Goal: Task Accomplishment & Management: Use online tool/utility

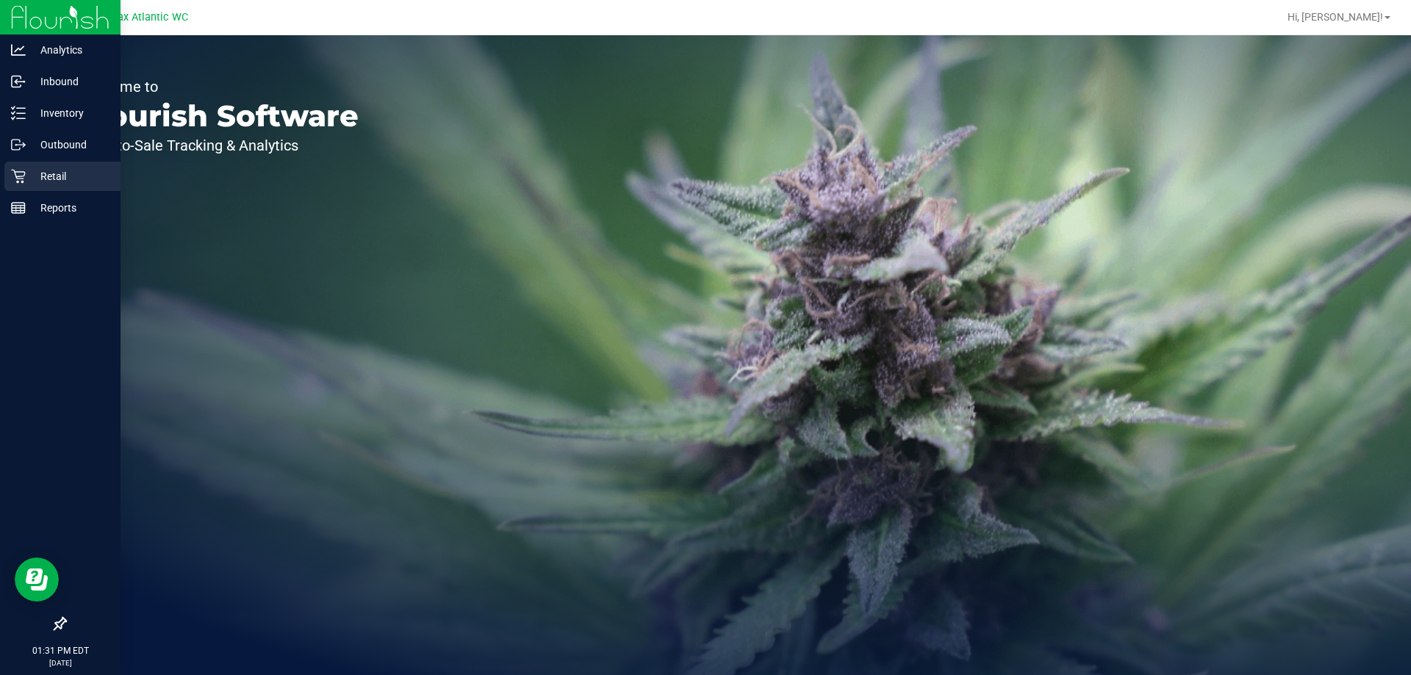
click at [56, 168] on p "Retail" at bounding box center [70, 177] width 88 height 18
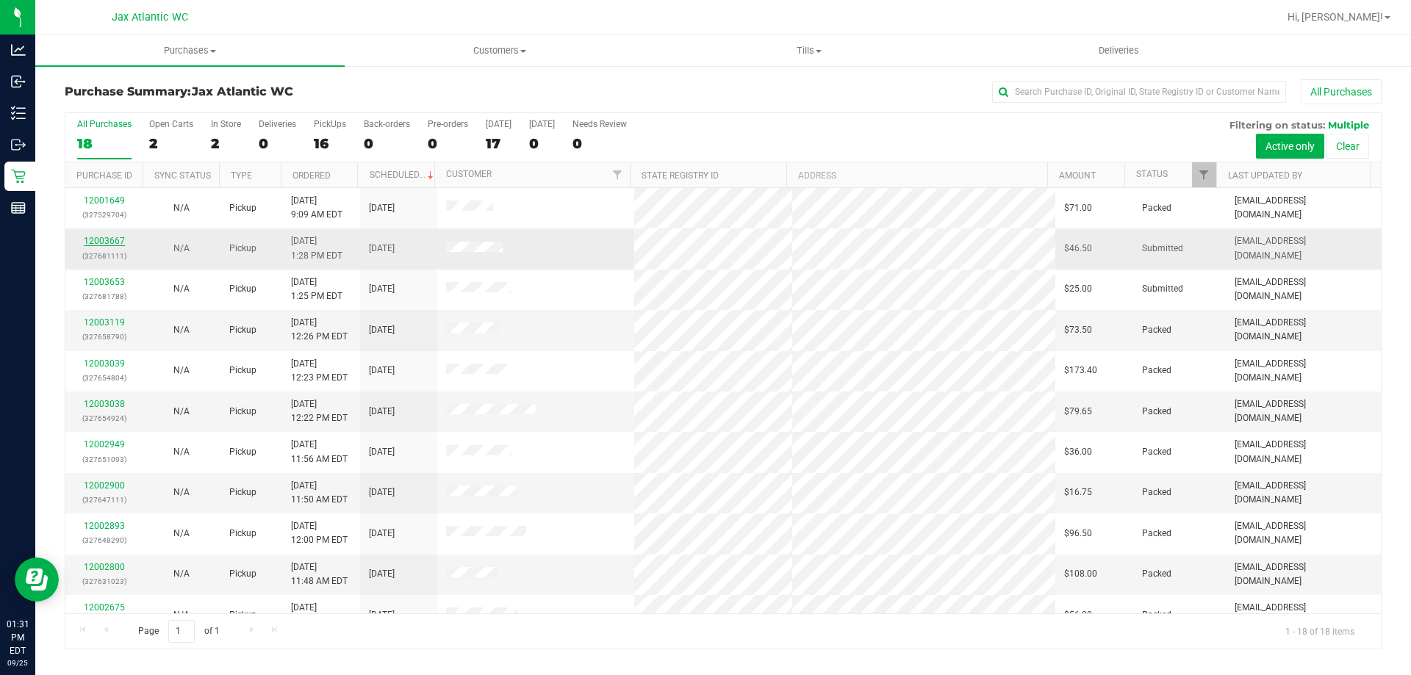
click at [106, 239] on link "12003667" at bounding box center [104, 241] width 41 height 10
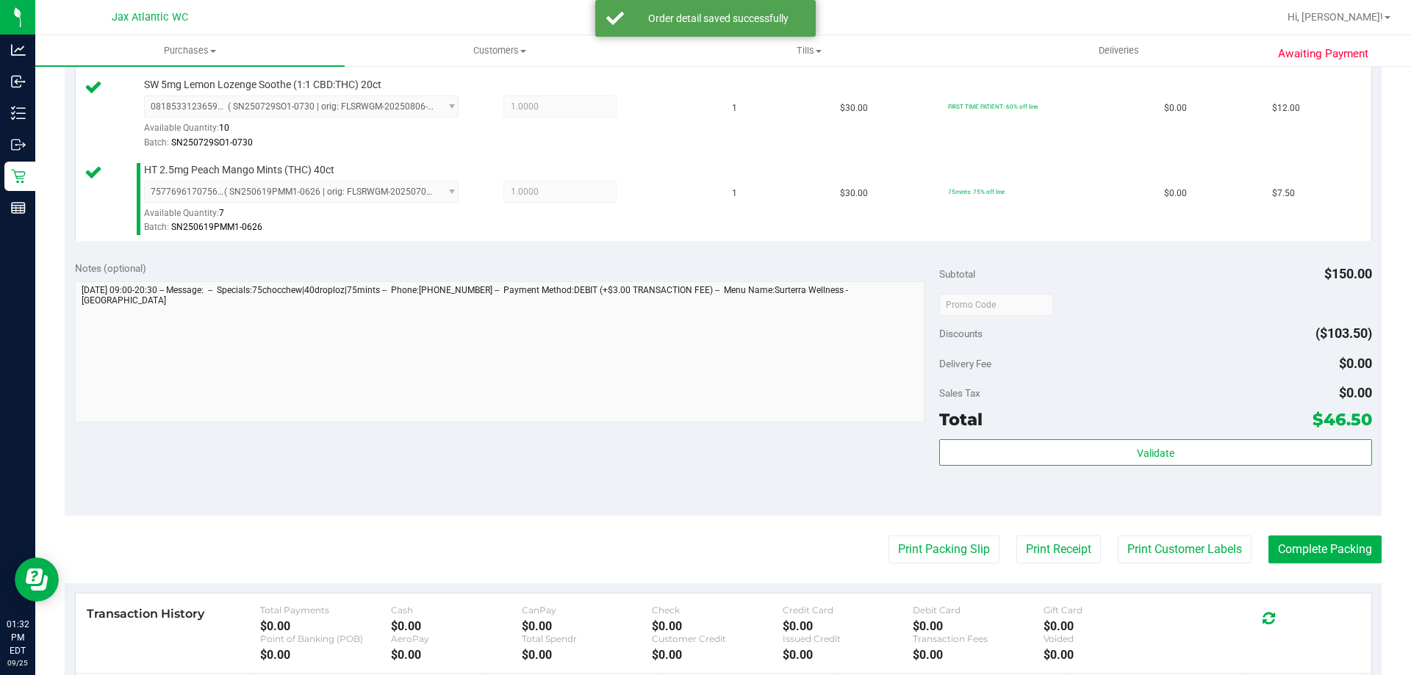
scroll to position [808, 0]
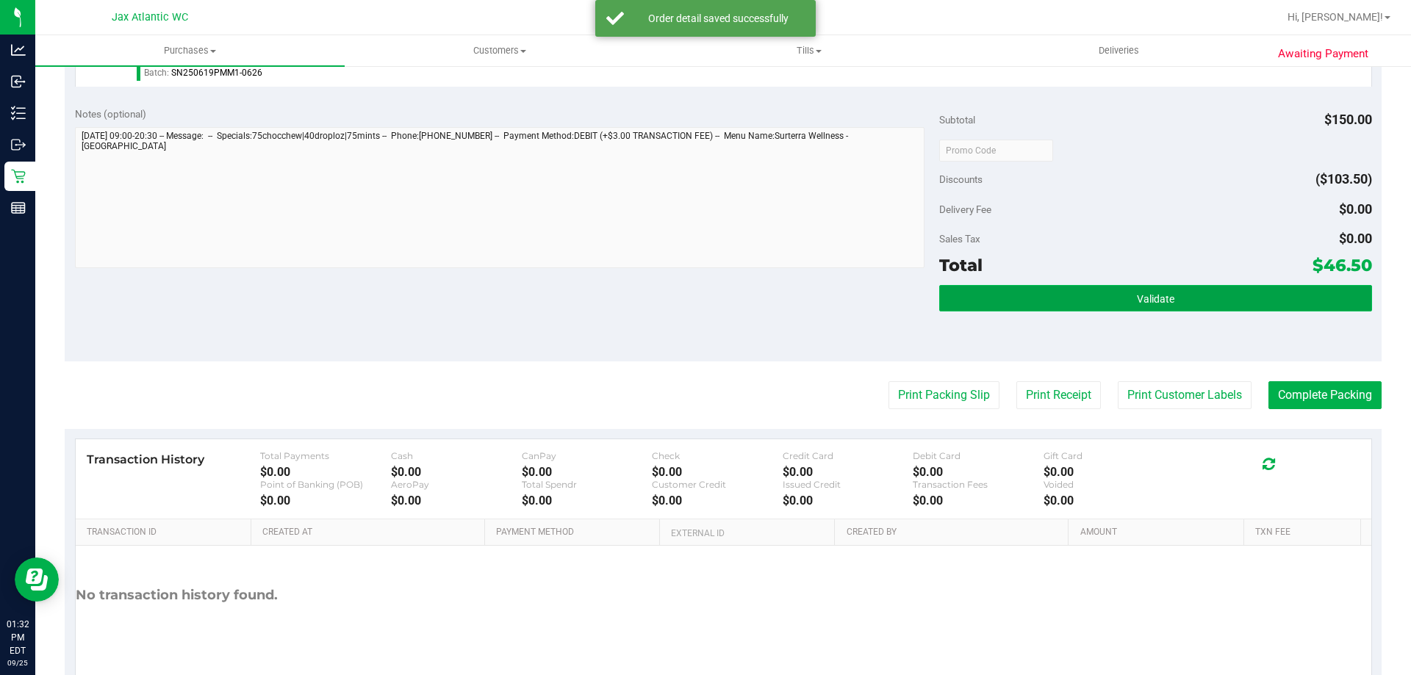
click at [1115, 301] on button "Validate" at bounding box center [1155, 298] width 432 height 26
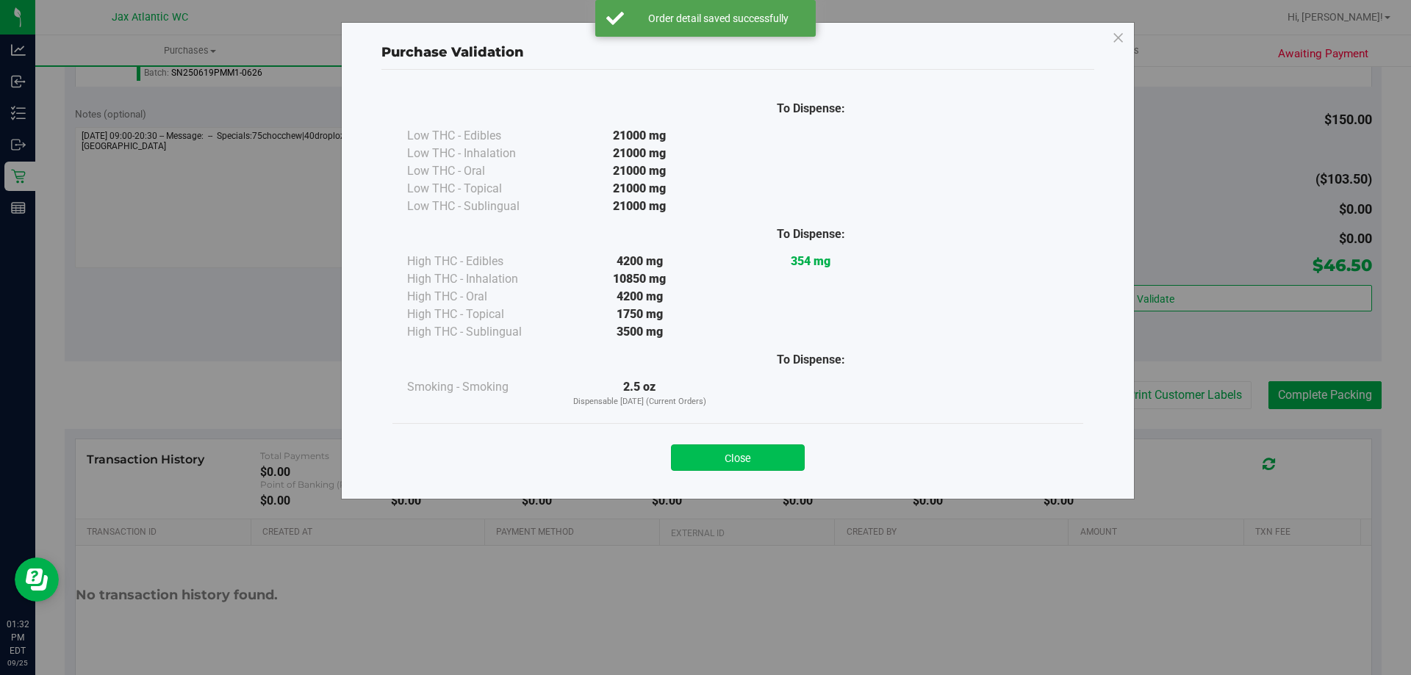
click at [723, 467] on button "Close" at bounding box center [738, 458] width 134 height 26
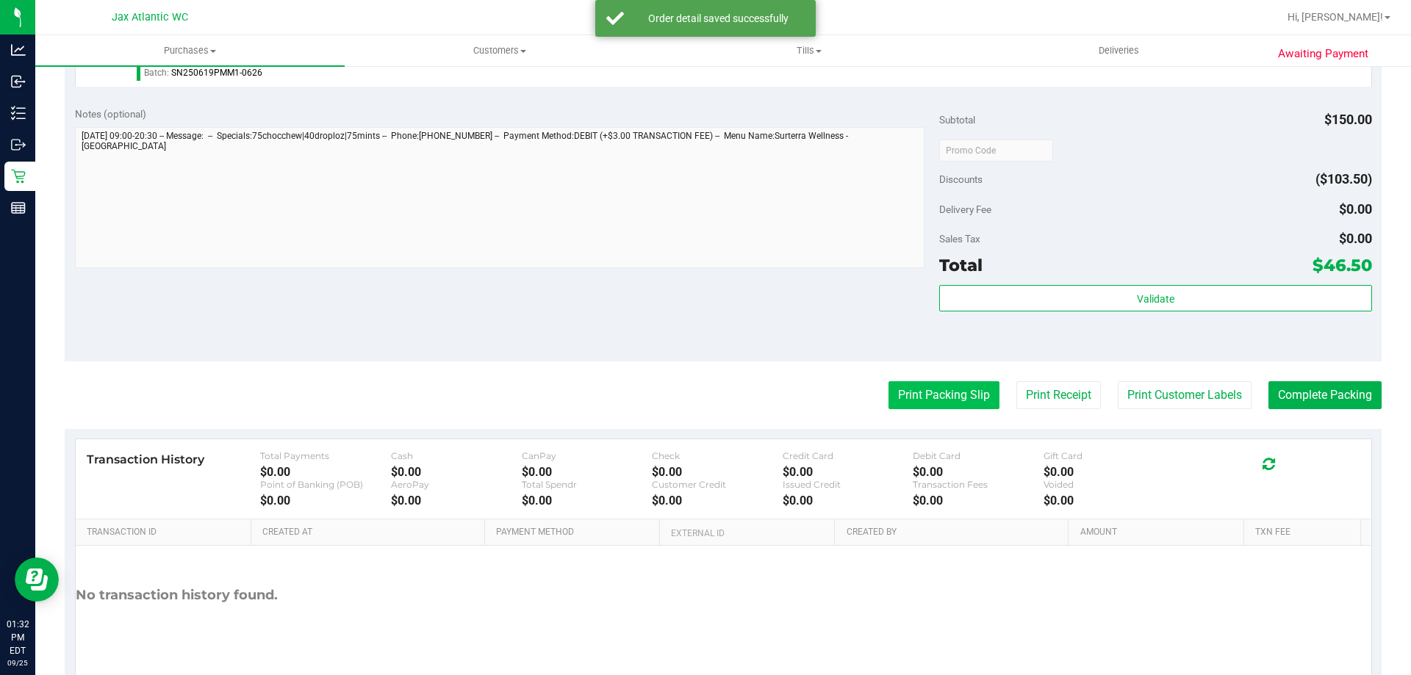
click at [933, 392] on button "Print Packing Slip" at bounding box center [944, 395] width 111 height 28
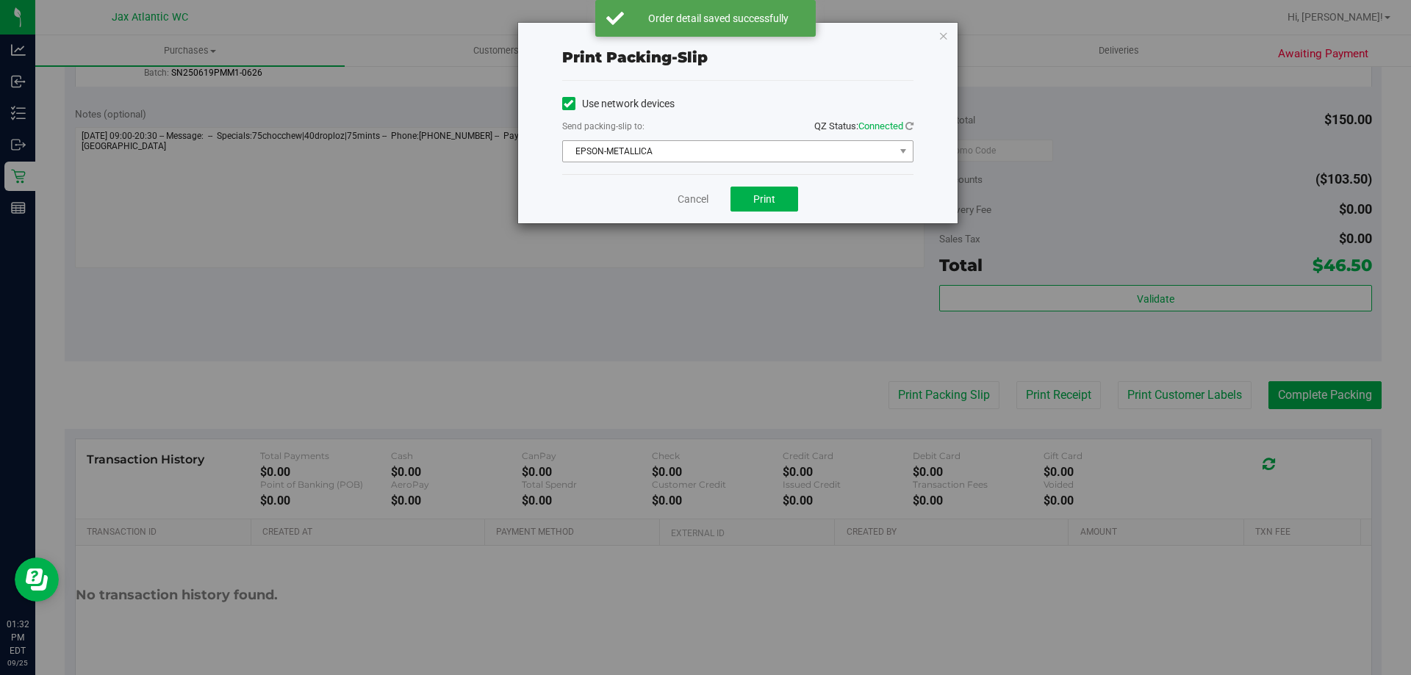
click at [719, 154] on span "EPSON-METALLICA" at bounding box center [728, 151] width 331 height 21
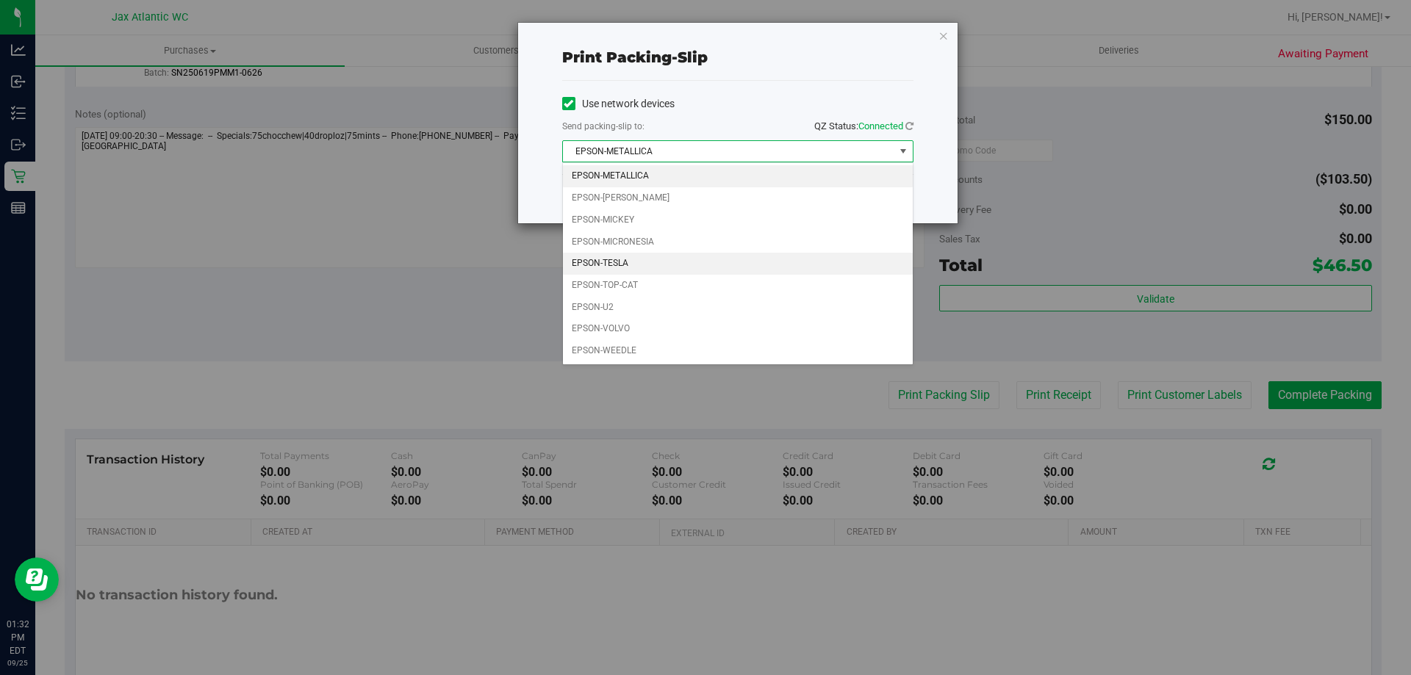
click at [636, 259] on li "EPSON-TESLA" at bounding box center [738, 264] width 350 height 22
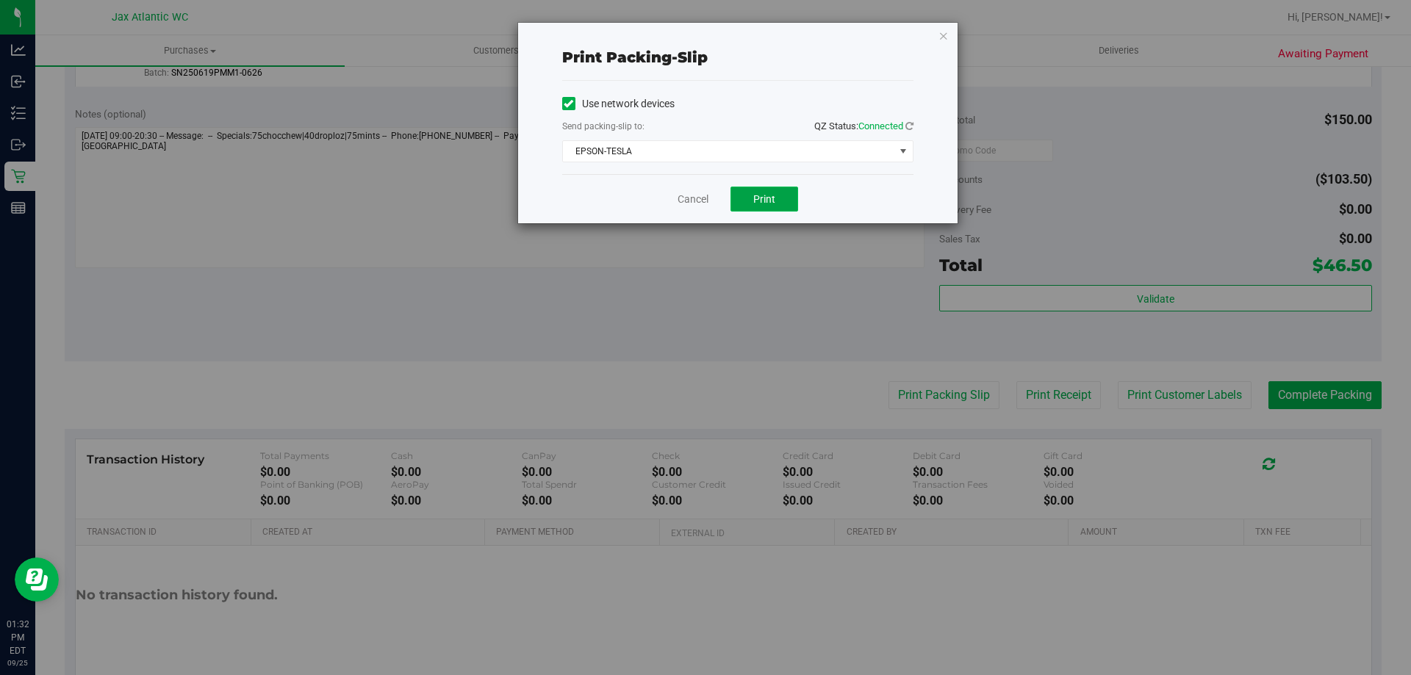
click at [769, 200] on span "Print" at bounding box center [764, 199] width 22 height 12
click at [686, 199] on link "Cancel" at bounding box center [693, 199] width 31 height 15
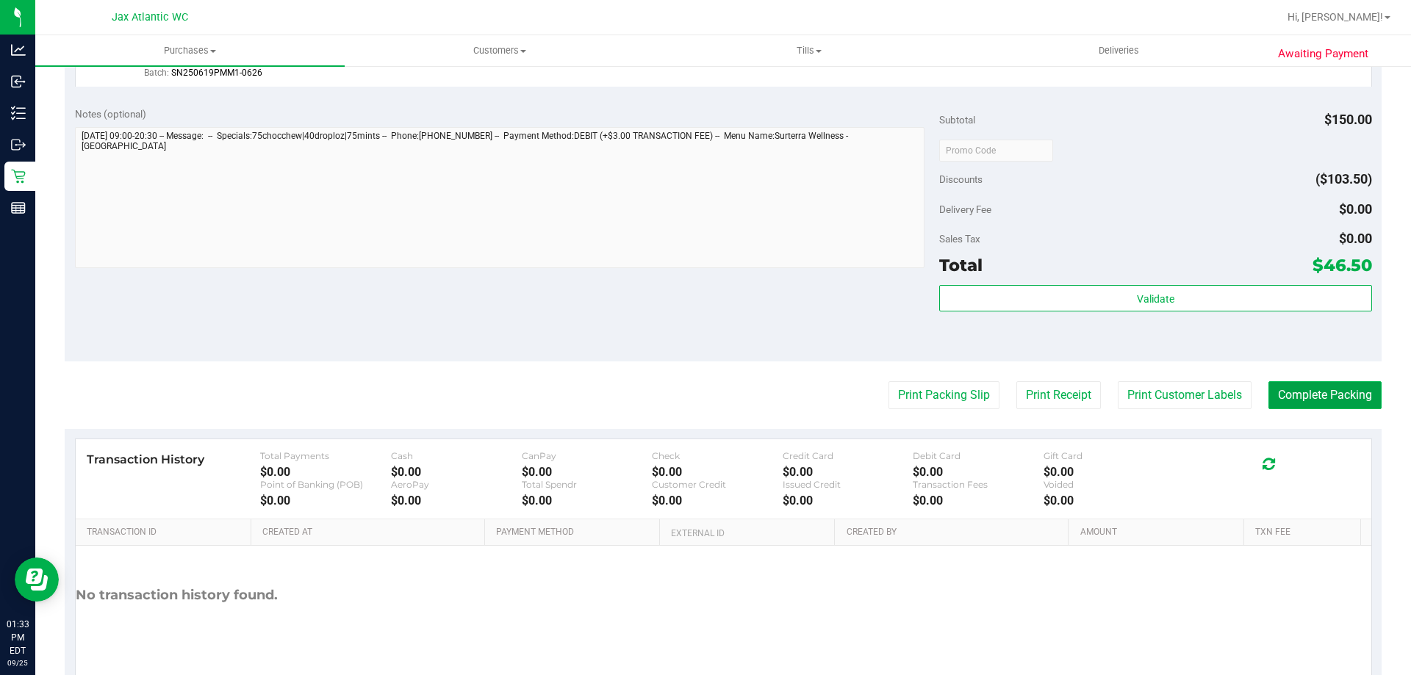
click at [1336, 396] on button "Complete Packing" at bounding box center [1324, 395] width 113 height 28
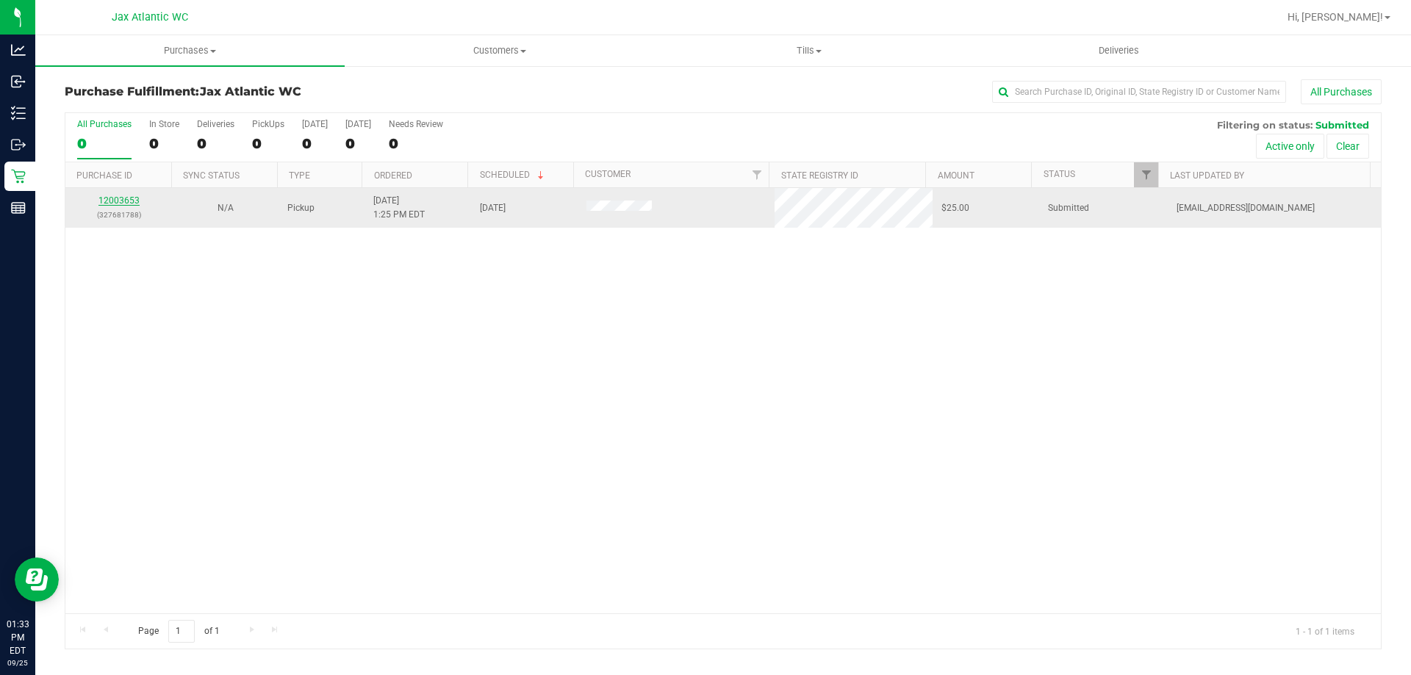
click at [122, 202] on link "12003653" at bounding box center [118, 200] width 41 height 10
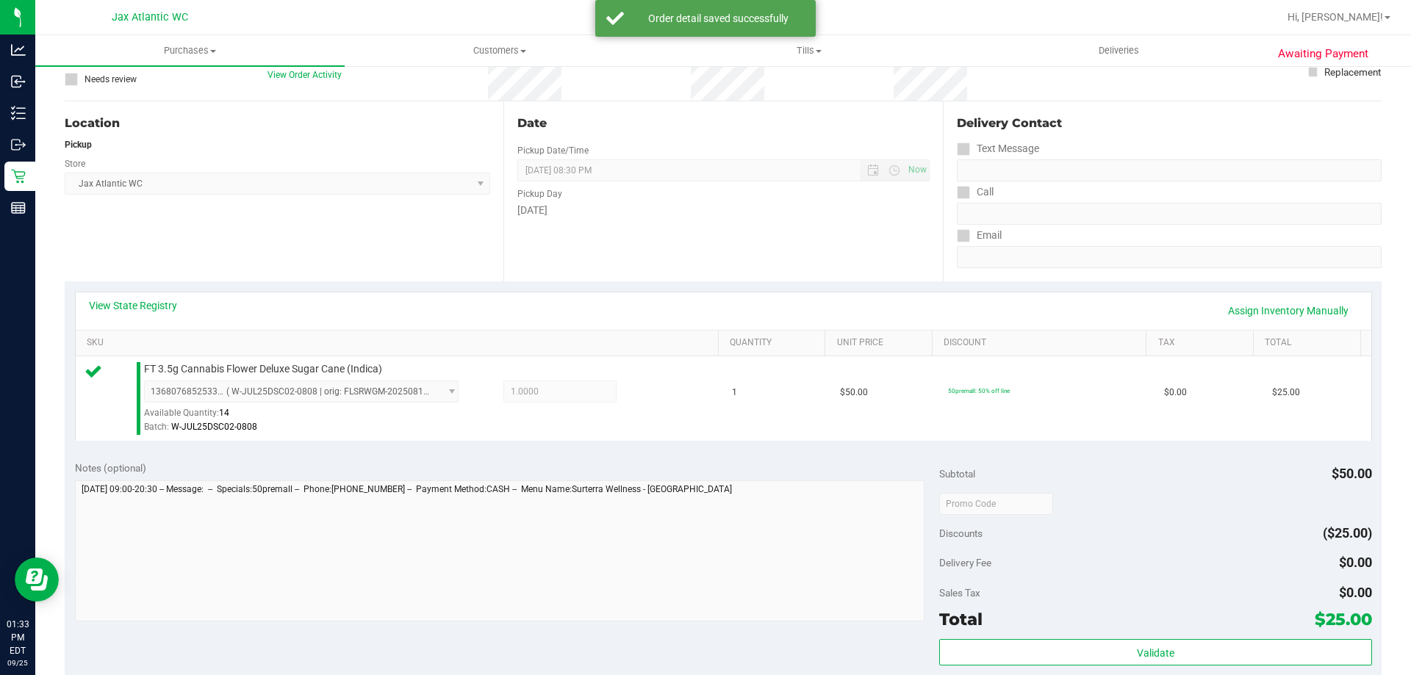
scroll to position [367, 0]
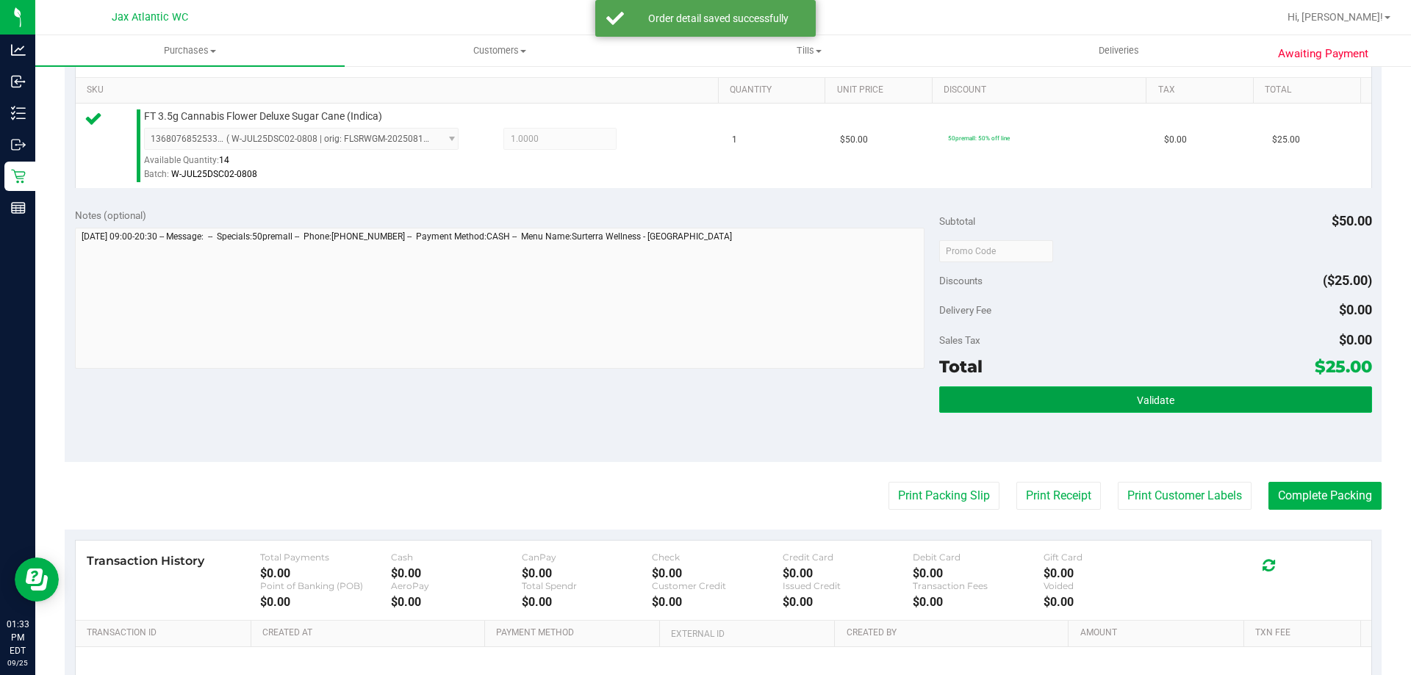
click at [1133, 389] on button "Validate" at bounding box center [1155, 400] width 432 height 26
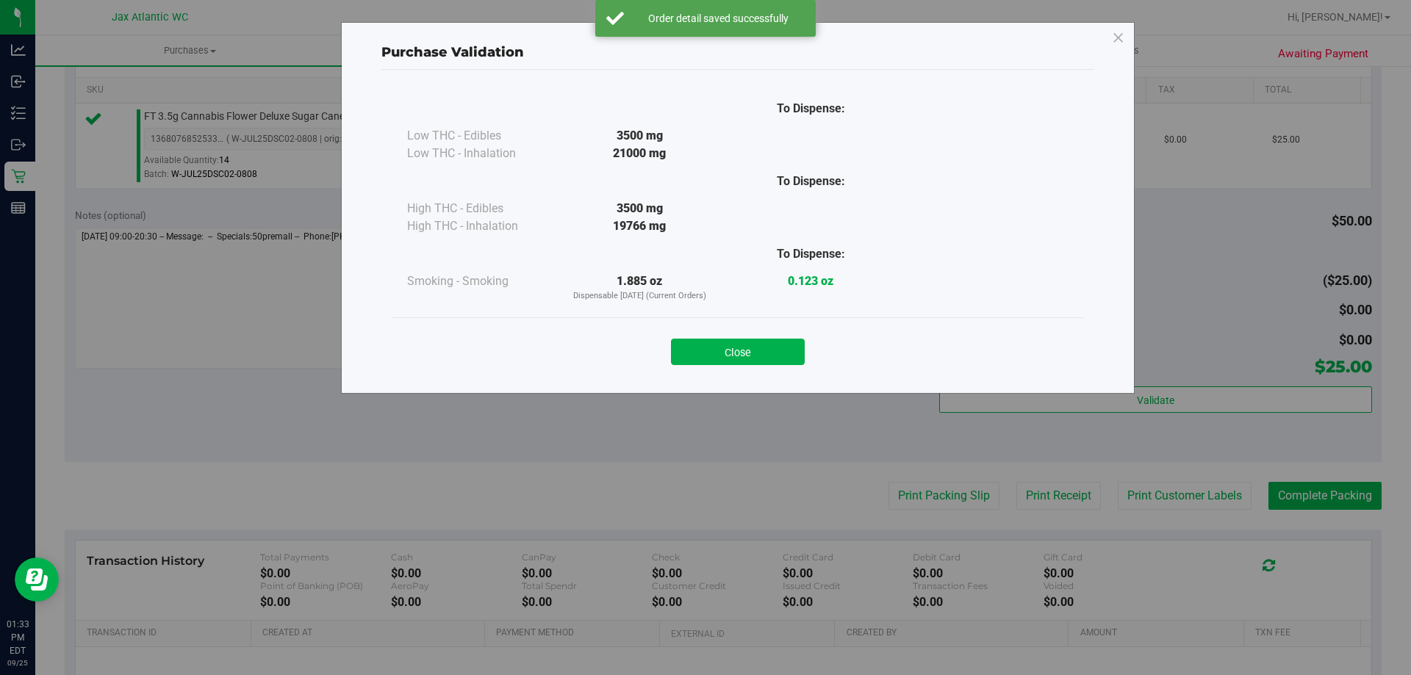
click at [775, 355] on button "Close" at bounding box center [738, 352] width 134 height 26
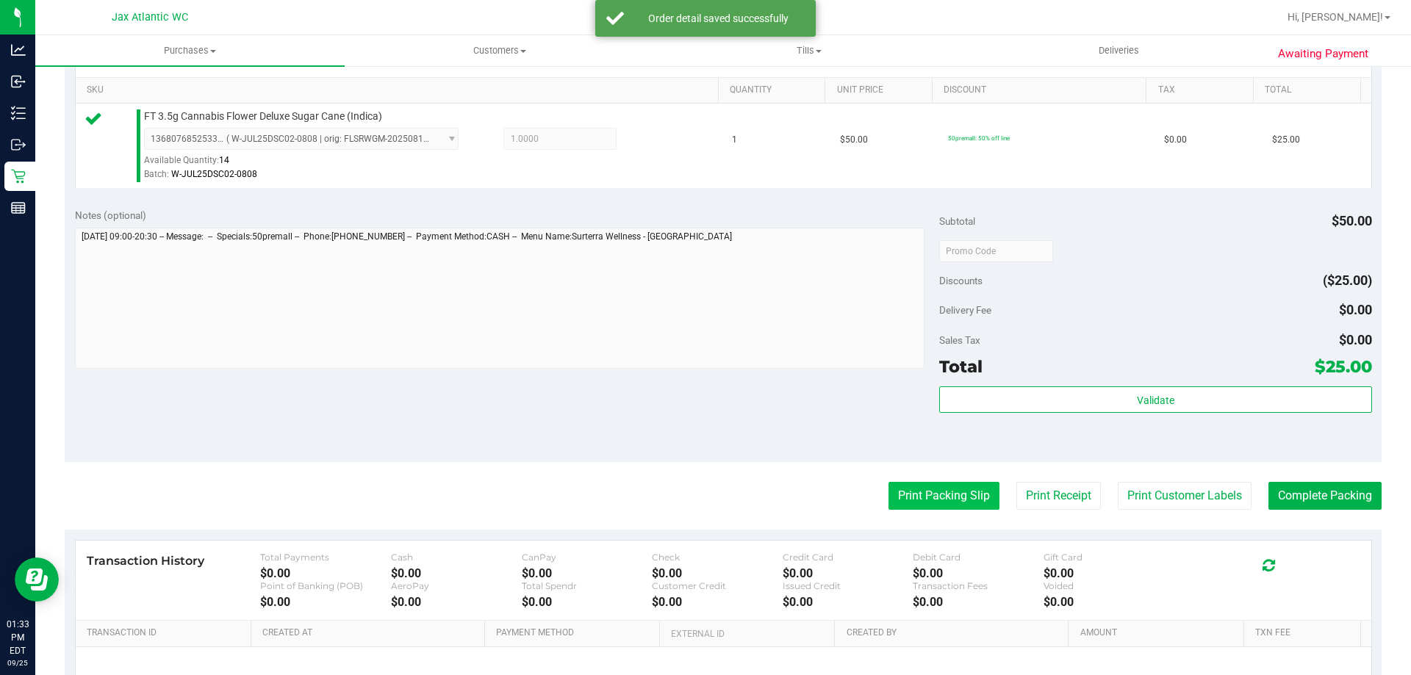
click at [938, 494] on button "Print Packing Slip" at bounding box center [944, 496] width 111 height 28
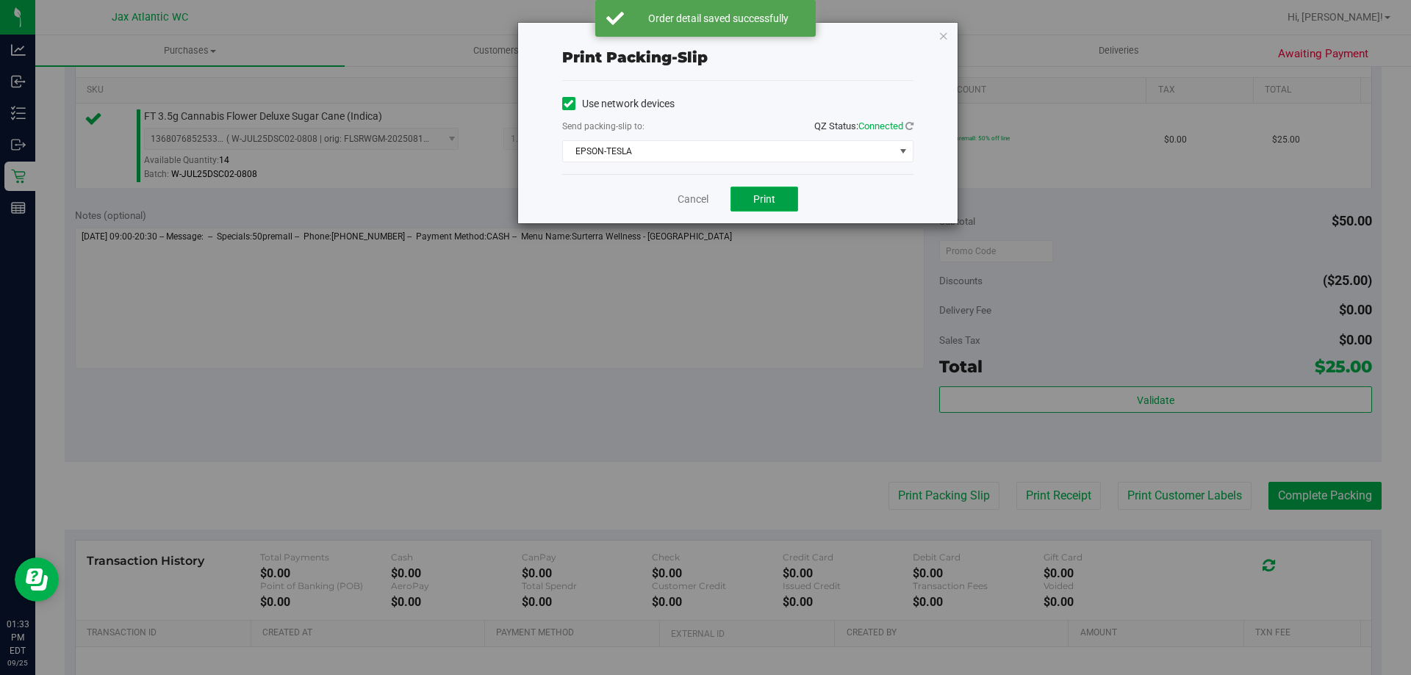
click at [770, 195] on span "Print" at bounding box center [764, 199] width 22 height 12
click at [697, 194] on link "Cancel" at bounding box center [693, 199] width 31 height 15
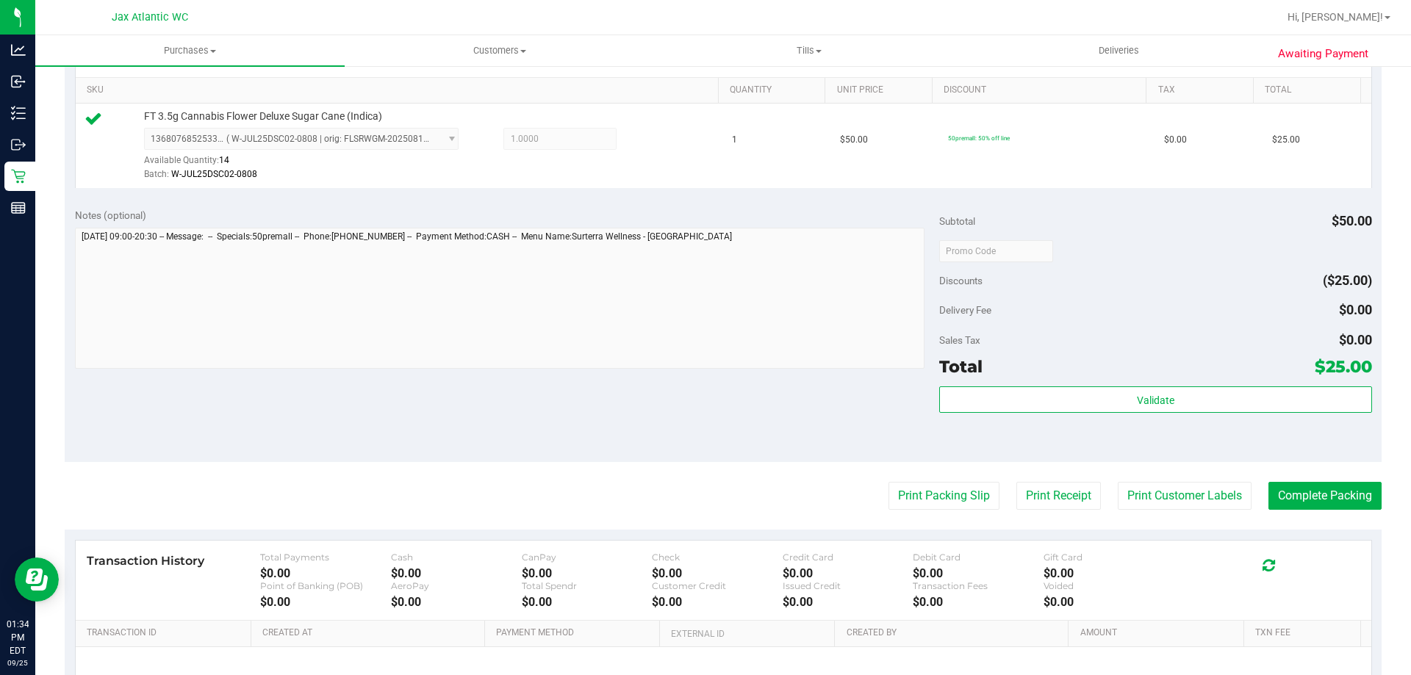
click at [1324, 511] on purchase-details "Back Edit Purchase Cancel Purchase View Profile # 12003653 BioTrack ID: - Submi…" at bounding box center [723, 258] width 1317 height 1093
click at [1310, 501] on button "Complete Packing" at bounding box center [1324, 496] width 113 height 28
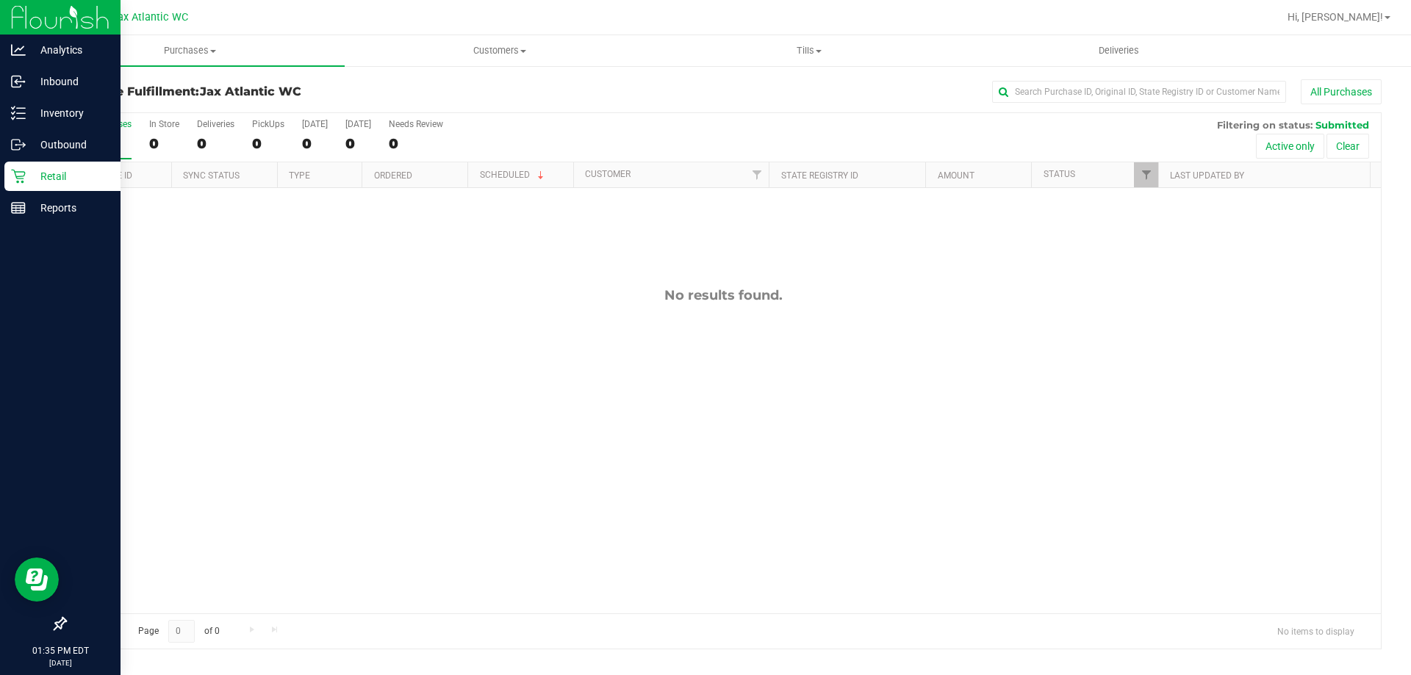
click at [35, 176] on p "Retail" at bounding box center [70, 177] width 88 height 18
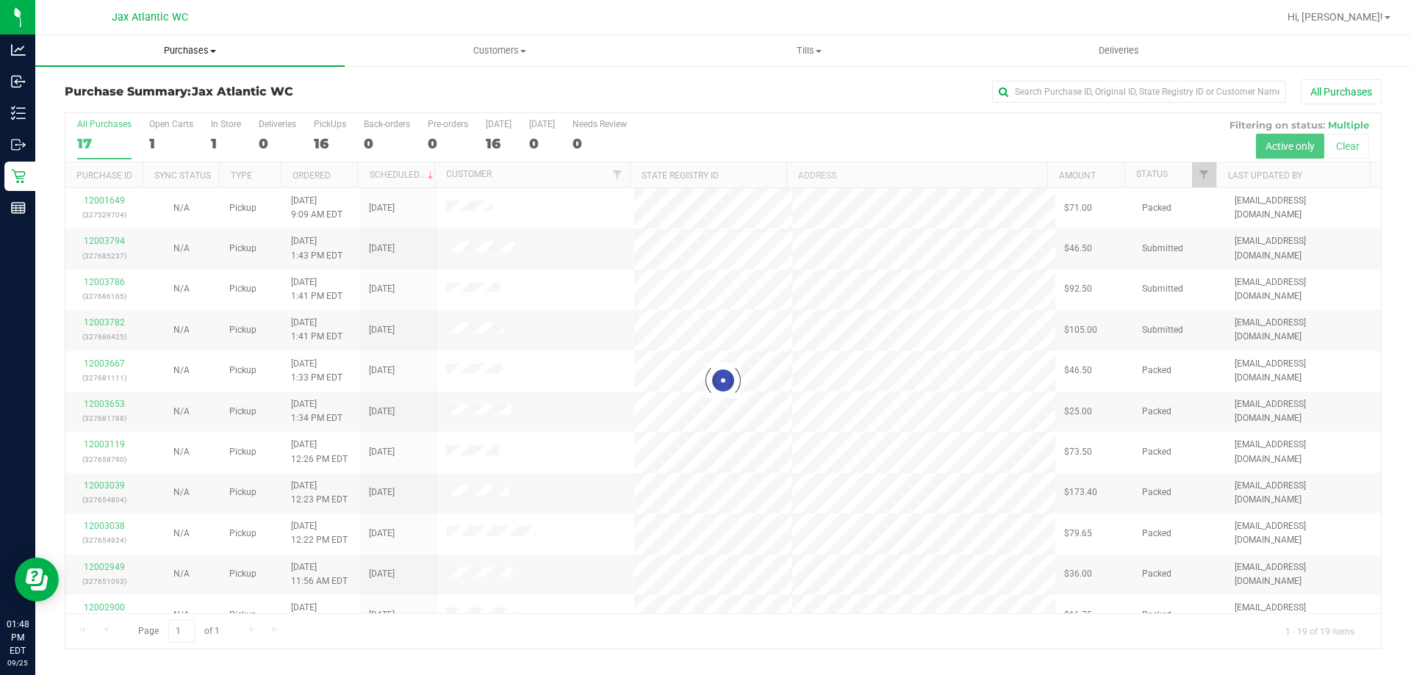
click at [191, 50] on span "Purchases" at bounding box center [189, 50] width 309 height 13
click at [130, 101] on li "Fulfillment" at bounding box center [189, 107] width 309 height 18
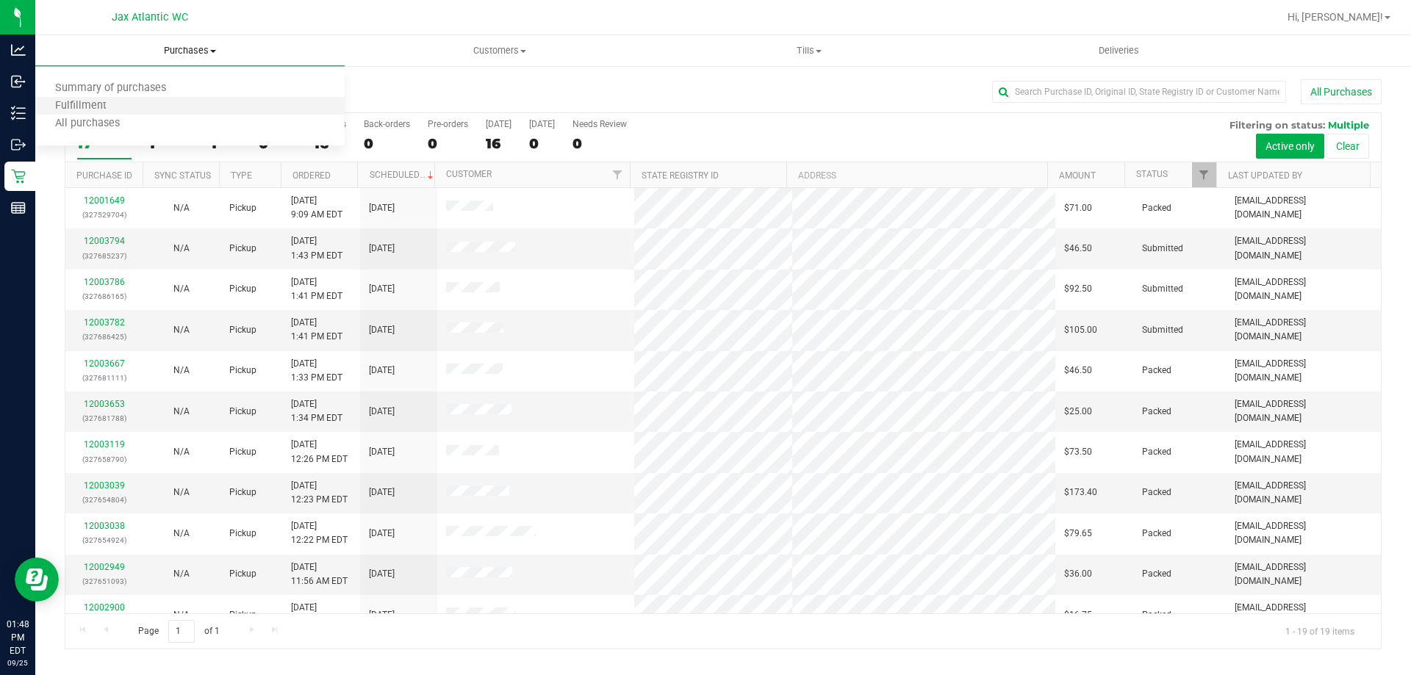
click at [134, 107] on li "Fulfillment" at bounding box center [189, 107] width 309 height 18
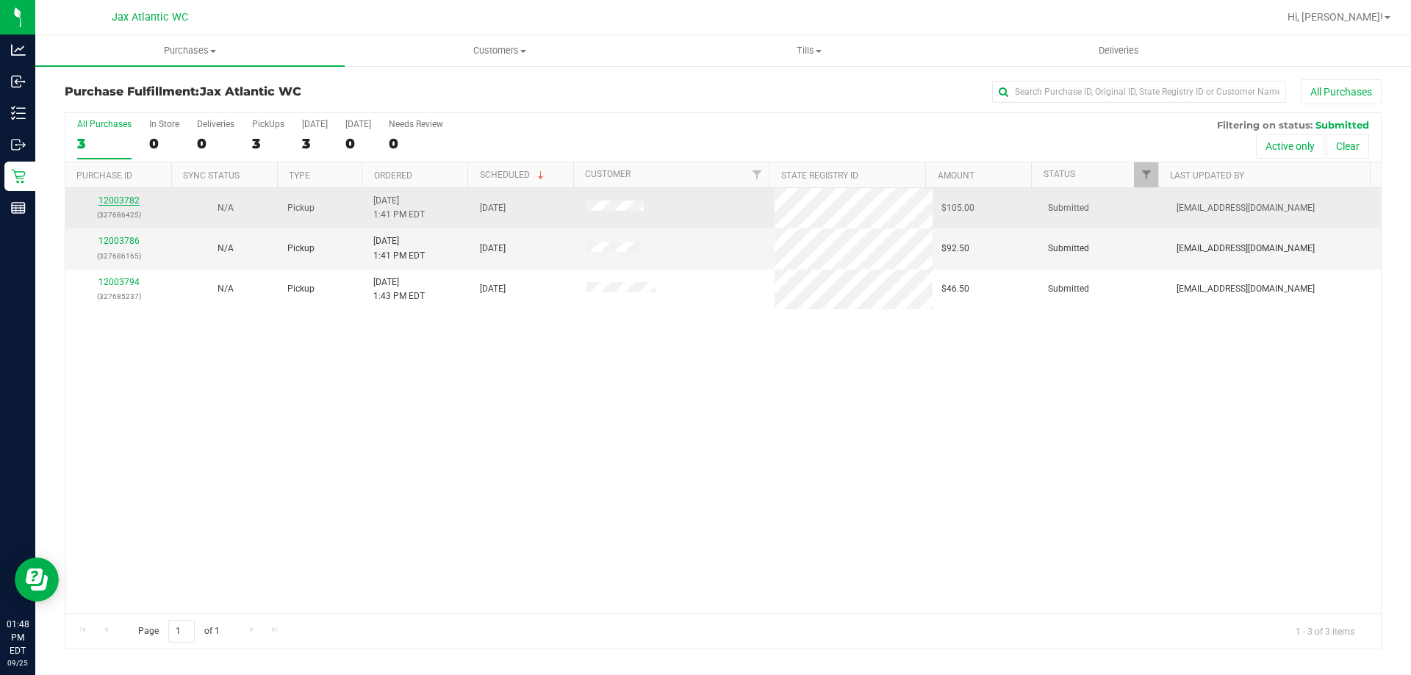
click at [113, 198] on link "12003782" at bounding box center [118, 200] width 41 height 10
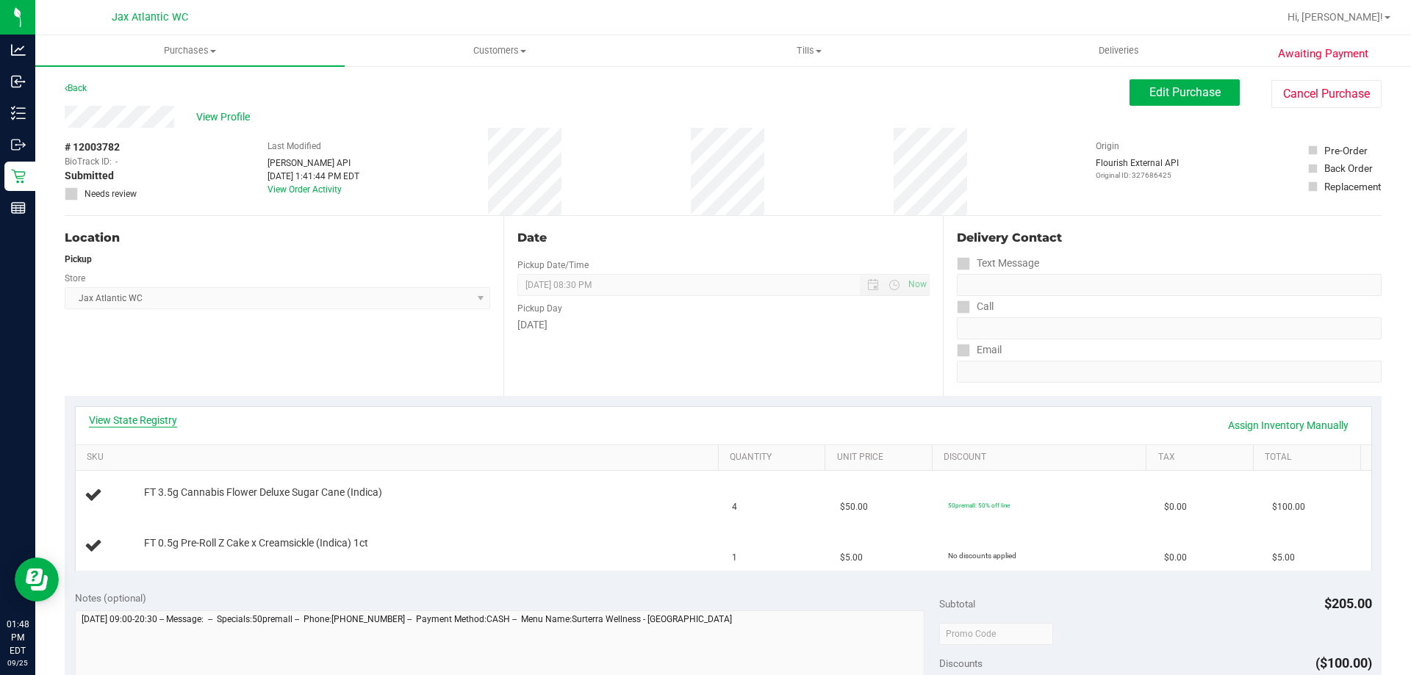
click at [163, 420] on link "View State Registry" at bounding box center [133, 420] width 88 height 15
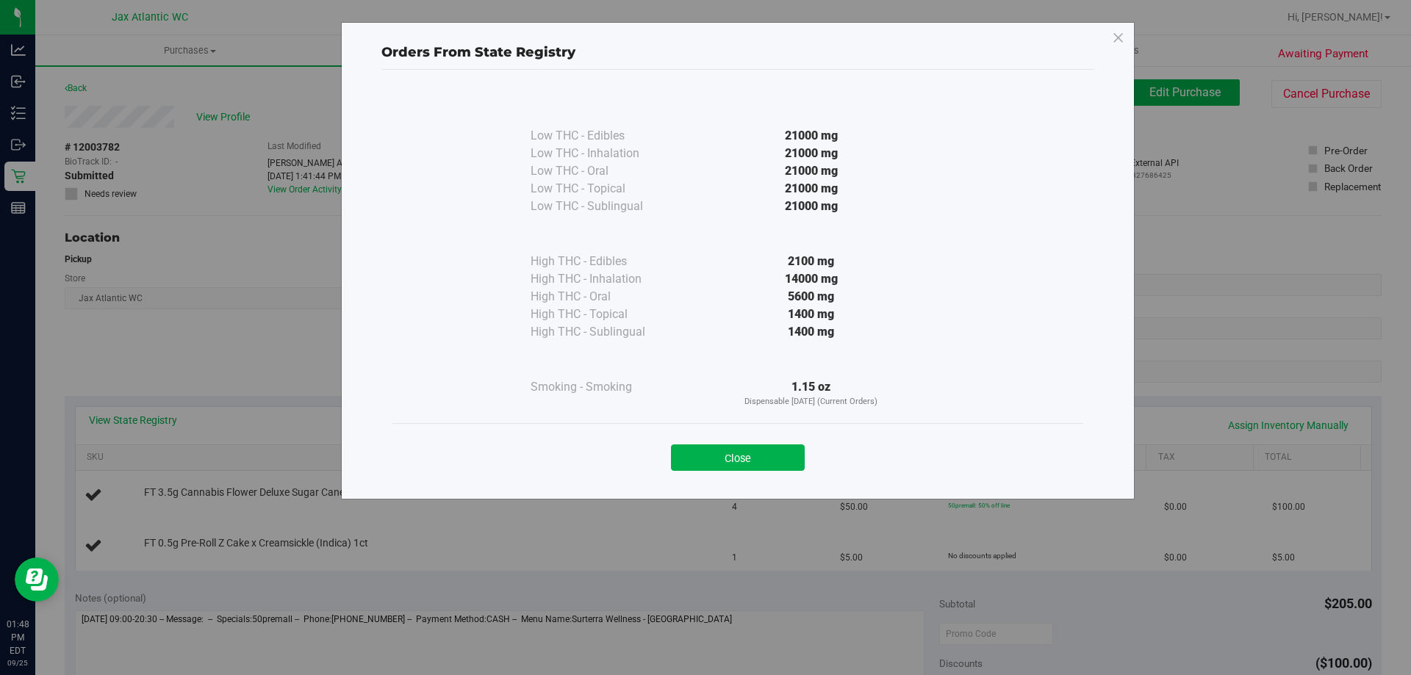
click at [712, 458] on button "Close" at bounding box center [738, 458] width 134 height 26
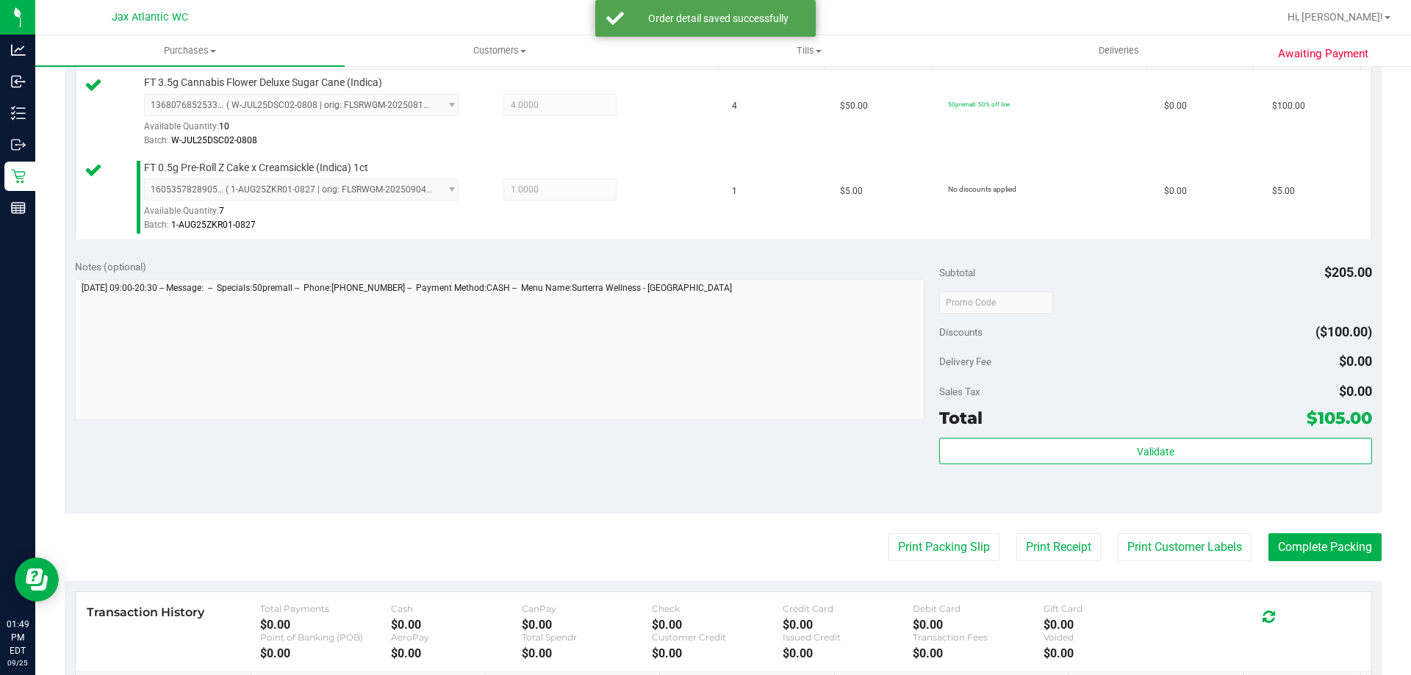
scroll to position [441, 0]
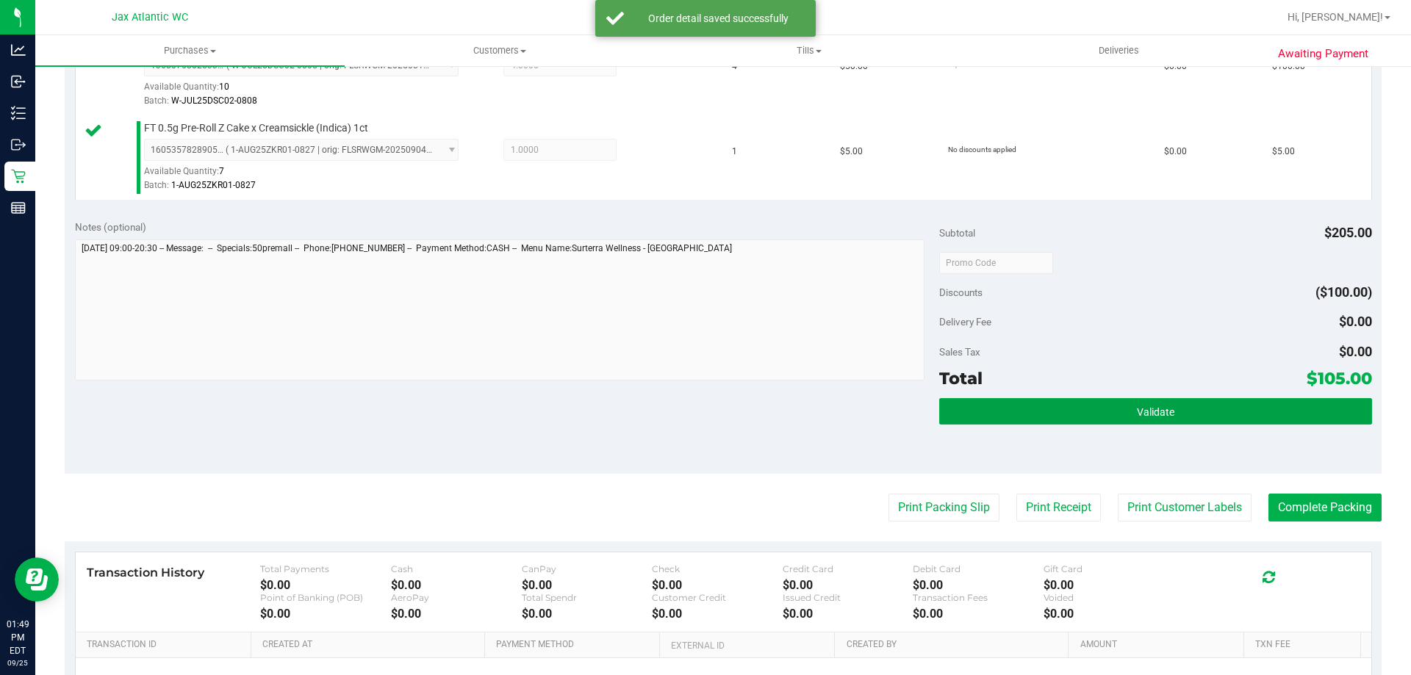
click at [1068, 425] on div "Validate" at bounding box center [1155, 412] width 432 height 28
click at [1013, 412] on button "Validate" at bounding box center [1155, 411] width 432 height 26
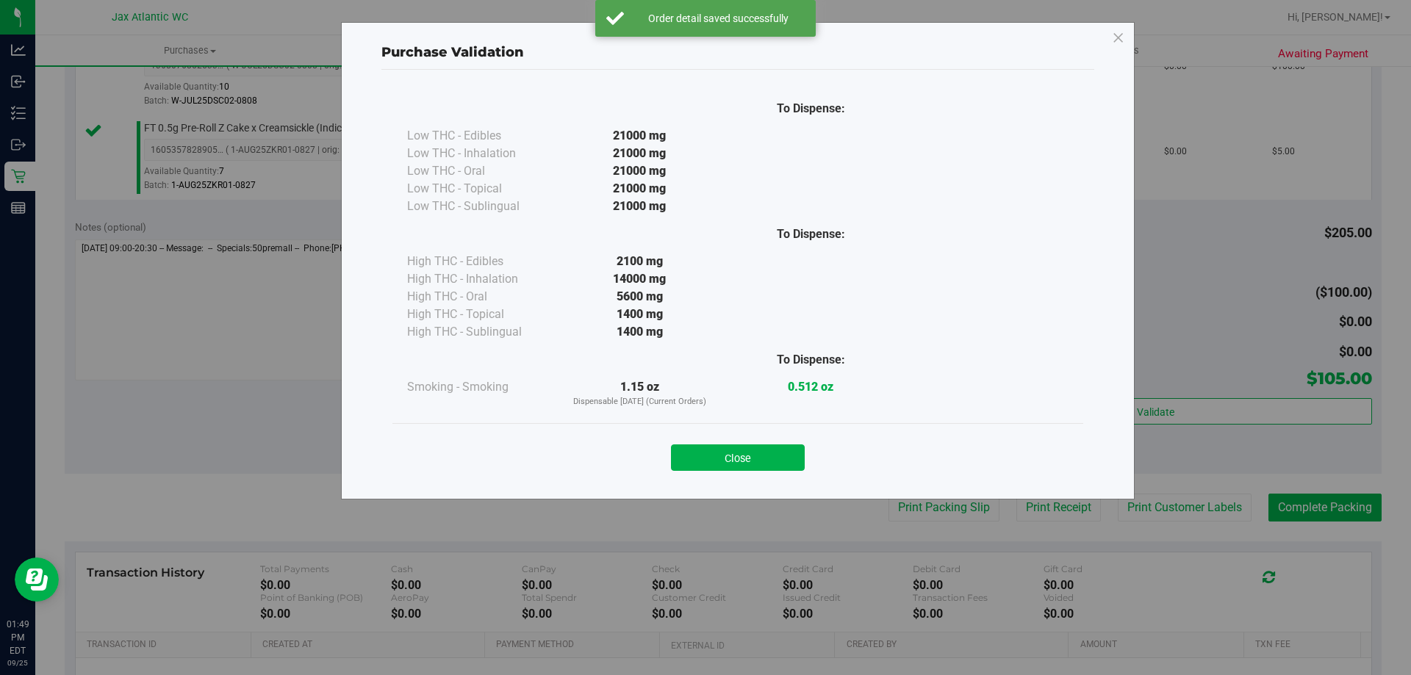
click at [749, 459] on button "Close" at bounding box center [738, 458] width 134 height 26
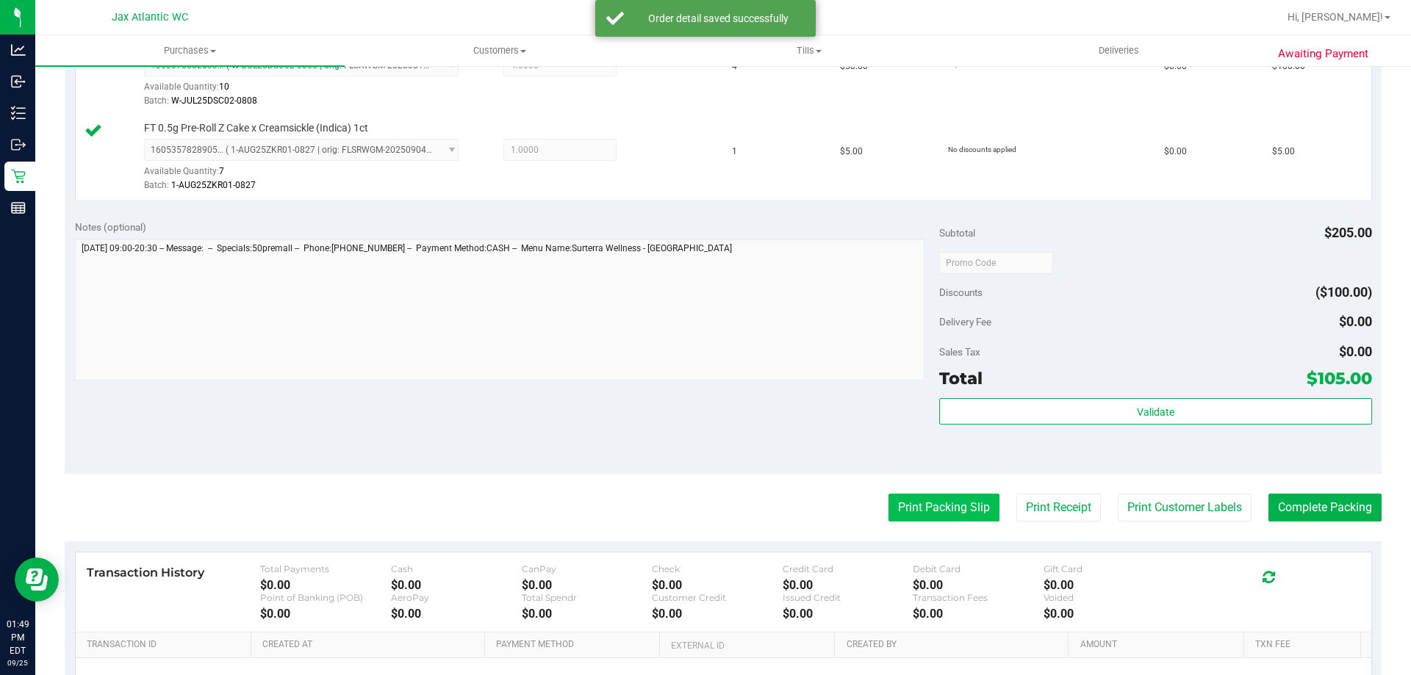
click at [947, 508] on button "Print Packing Slip" at bounding box center [944, 508] width 111 height 28
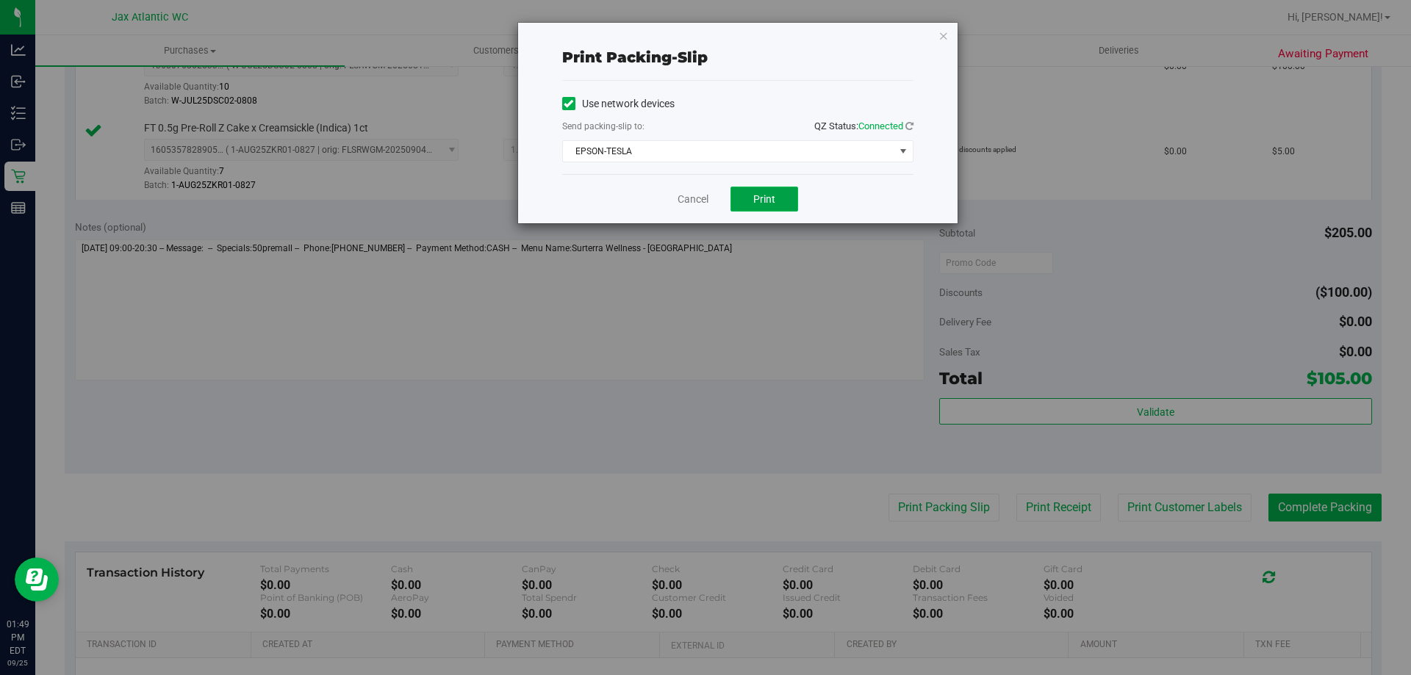
click at [754, 195] on span "Print" at bounding box center [764, 199] width 22 height 12
click at [692, 193] on link "Cancel" at bounding box center [693, 199] width 31 height 15
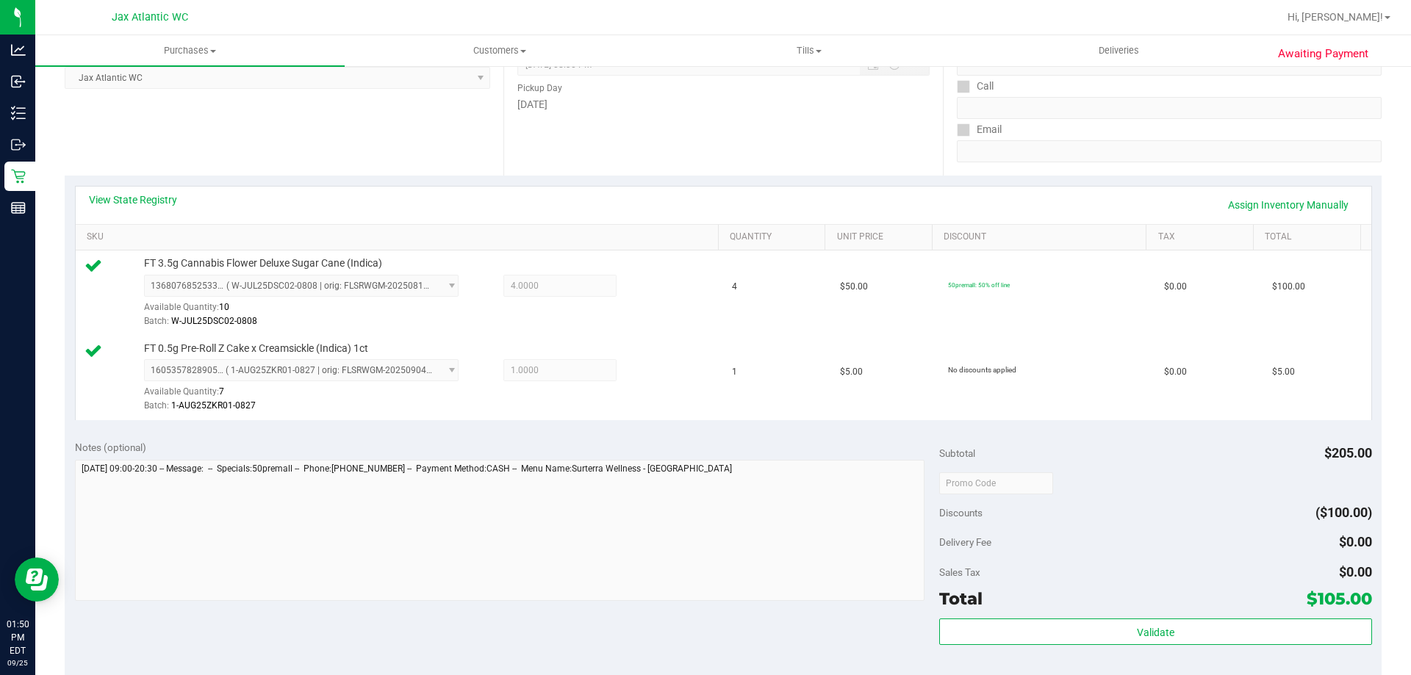
scroll to position [294, 0]
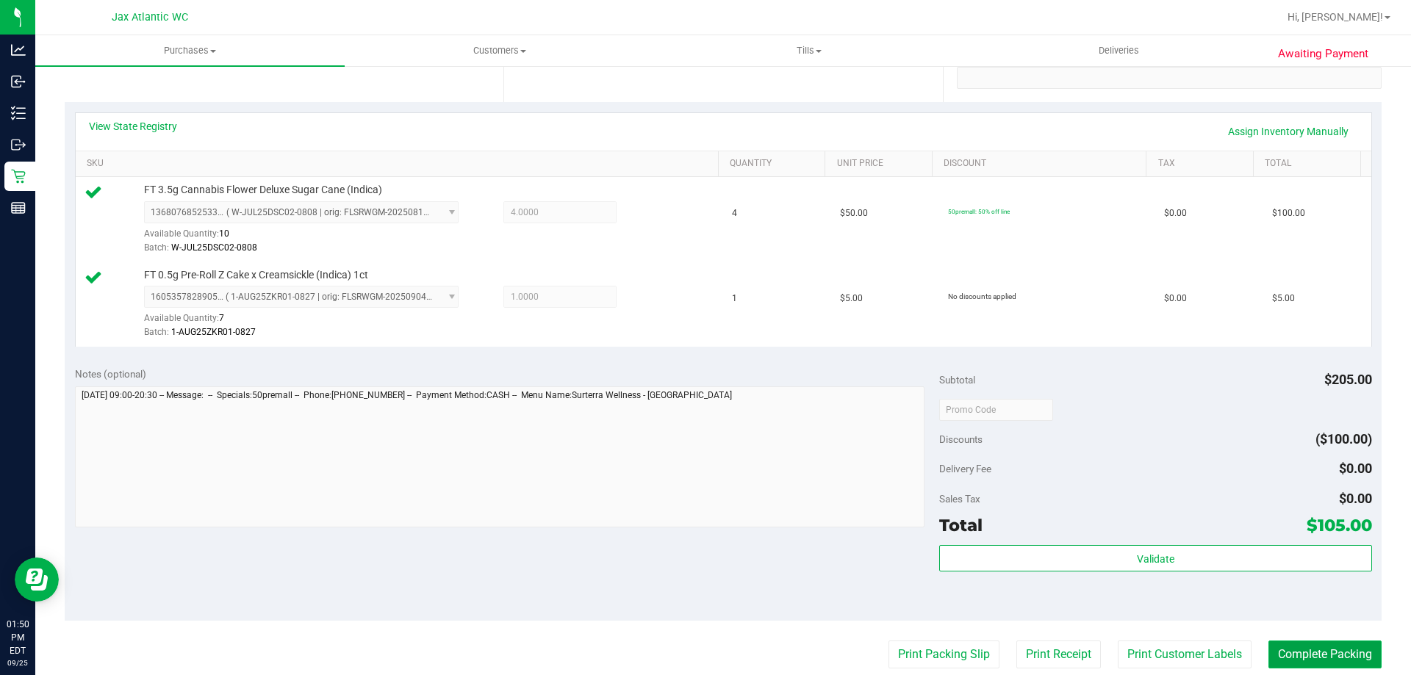
click at [1322, 649] on button "Complete Packing" at bounding box center [1324, 655] width 113 height 28
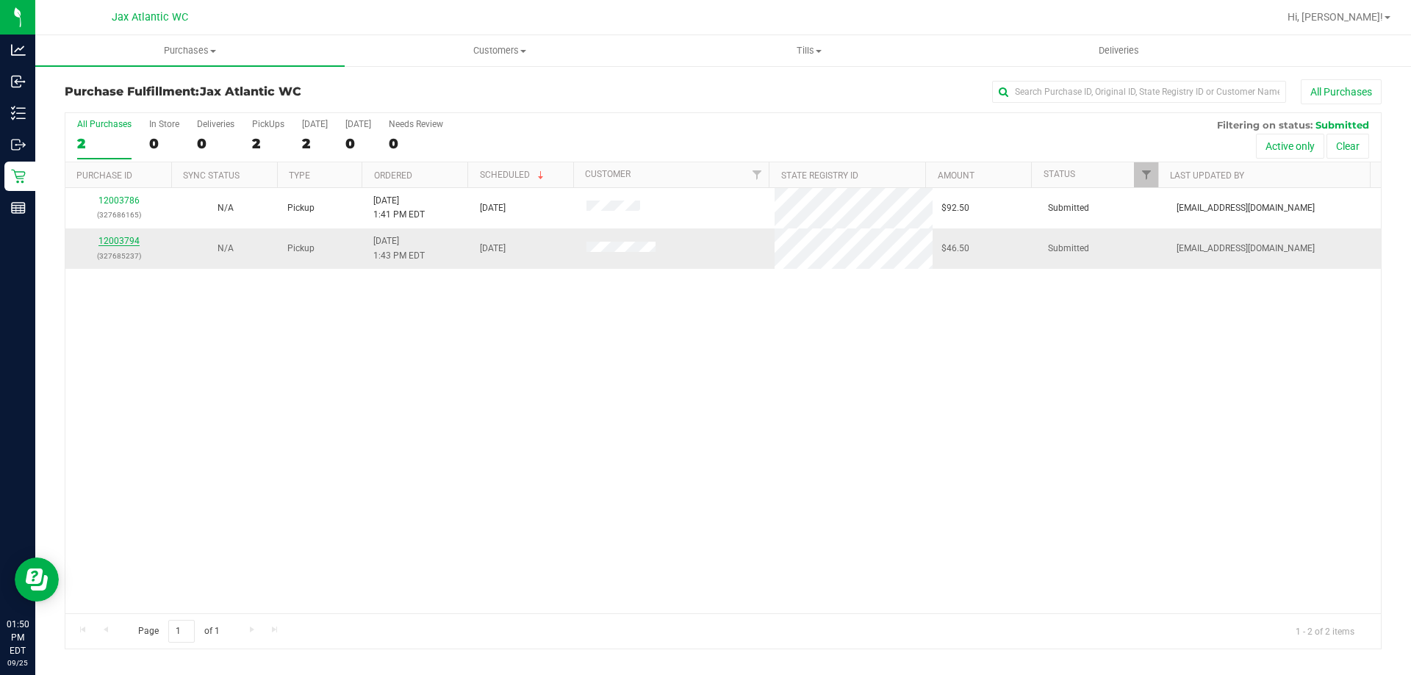
click at [123, 242] on link "12003794" at bounding box center [118, 241] width 41 height 10
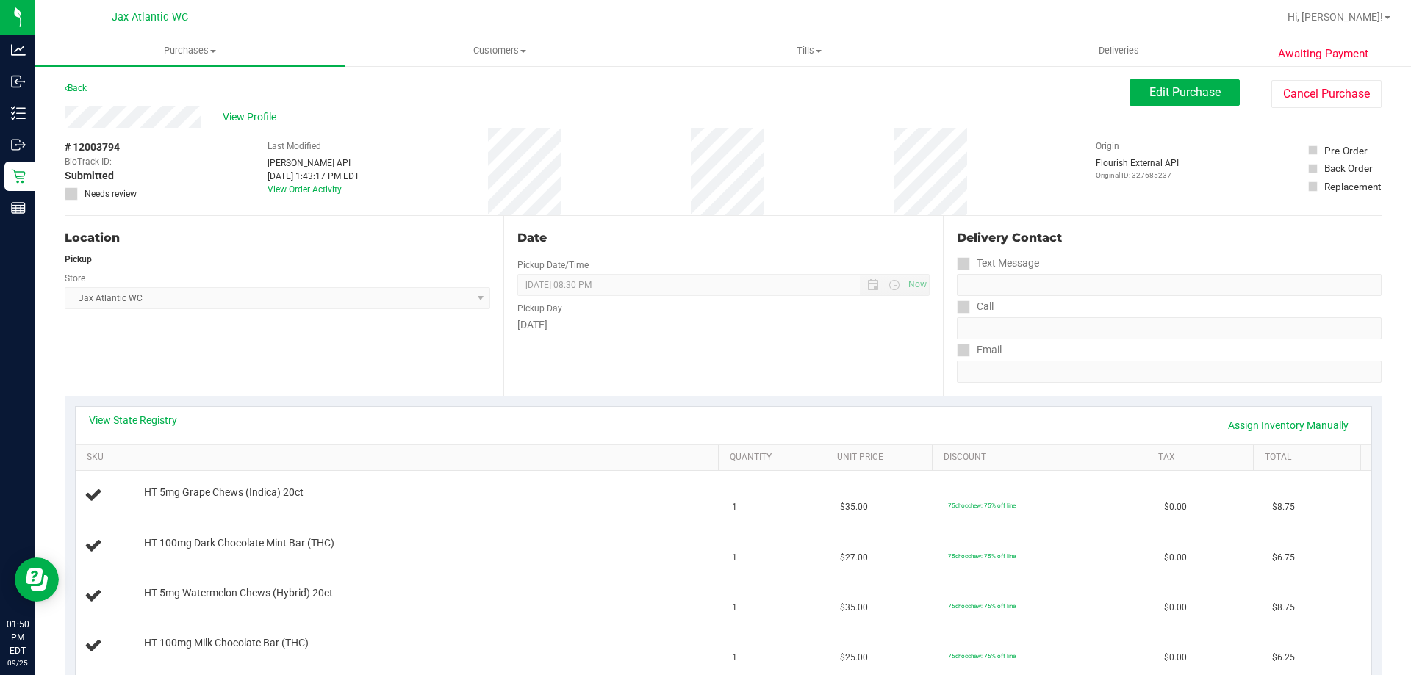
click at [72, 93] on link "Back" at bounding box center [76, 88] width 22 height 10
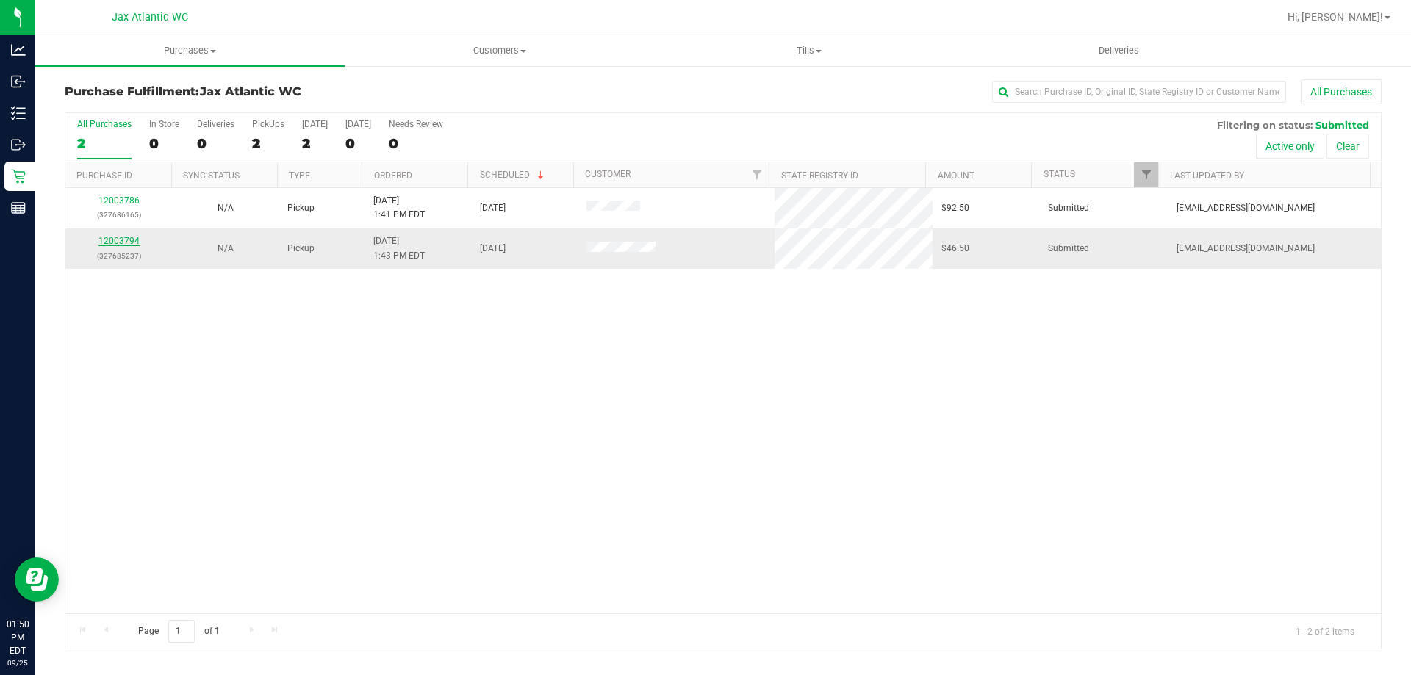
click at [112, 242] on link "12003794" at bounding box center [118, 241] width 41 height 10
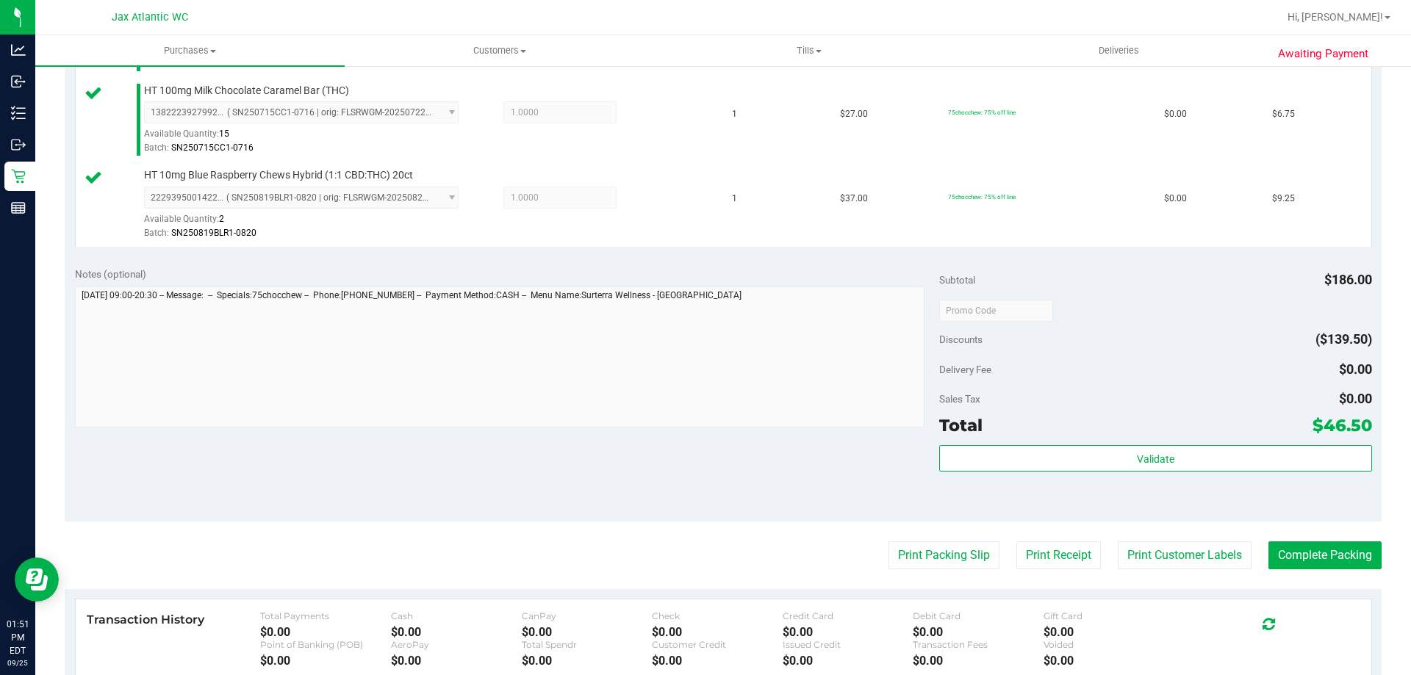
scroll to position [735, 0]
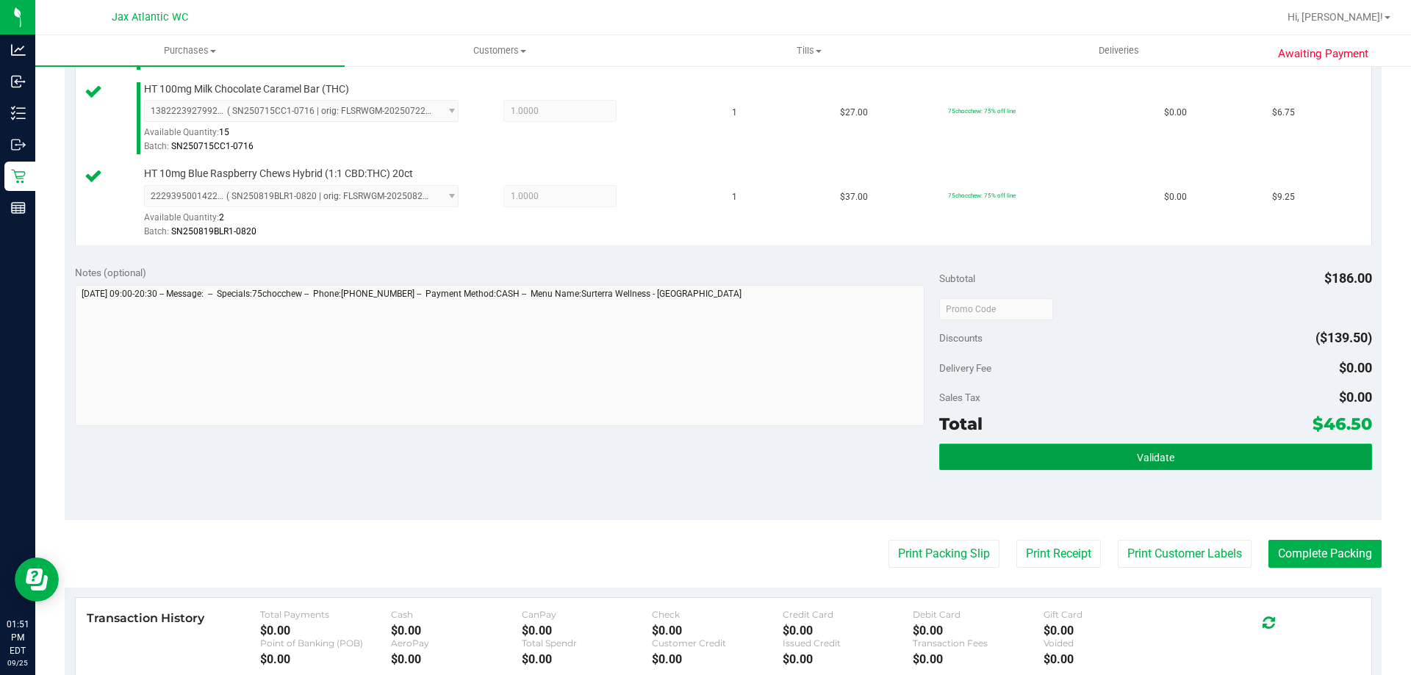
click at [1071, 446] on button "Validate" at bounding box center [1155, 457] width 432 height 26
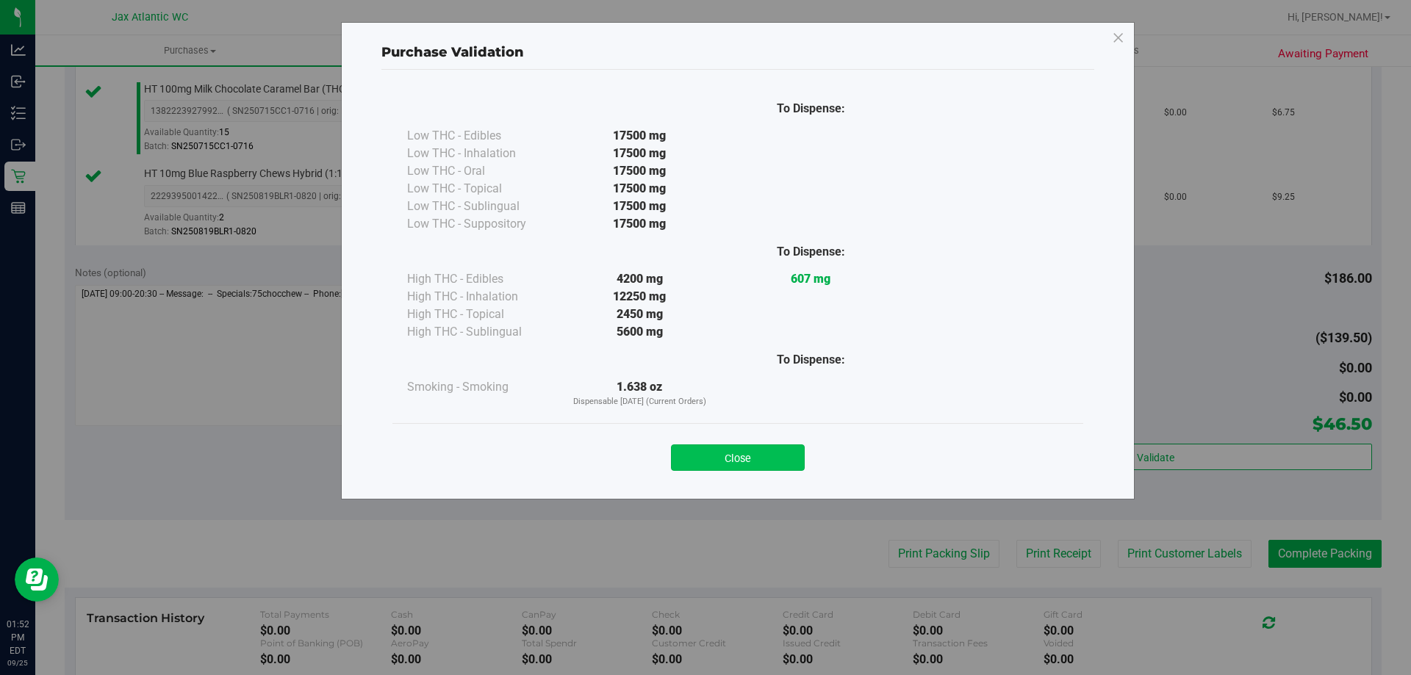
click at [755, 461] on button "Close" at bounding box center [738, 458] width 134 height 26
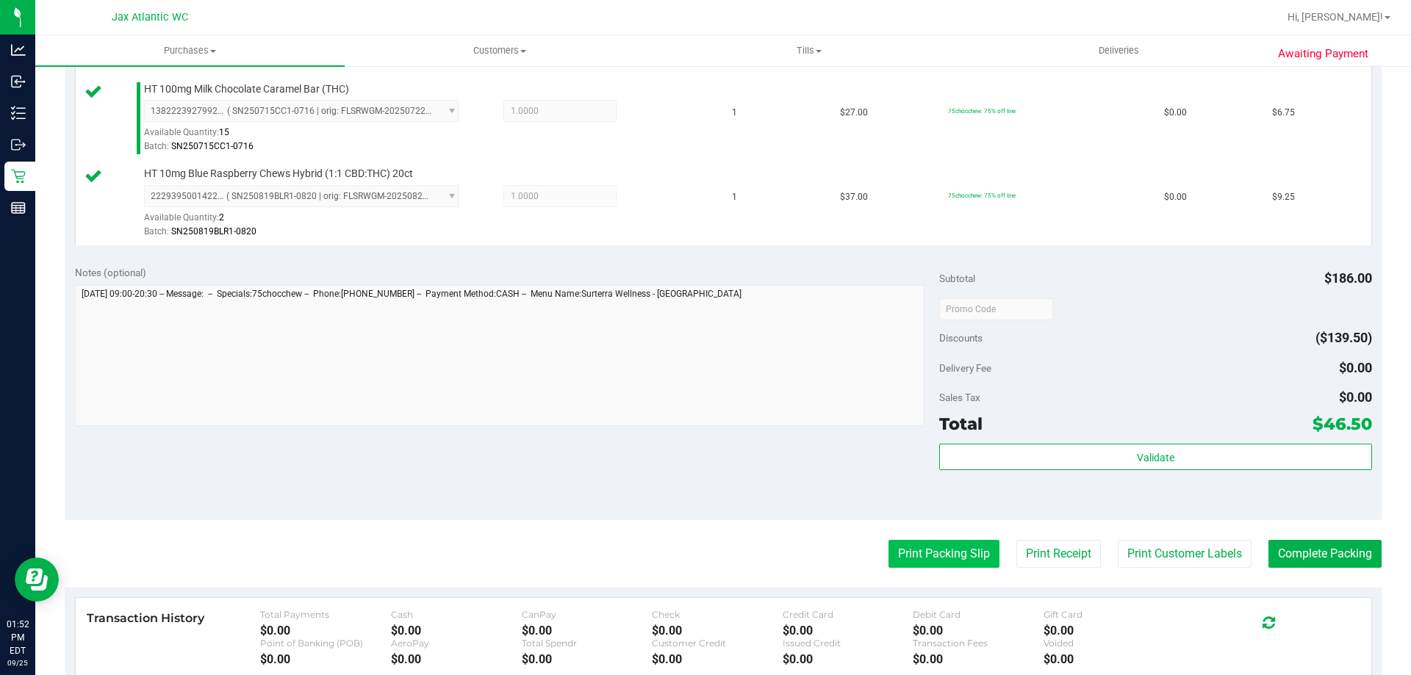
click at [911, 546] on button "Print Packing Slip" at bounding box center [944, 554] width 111 height 28
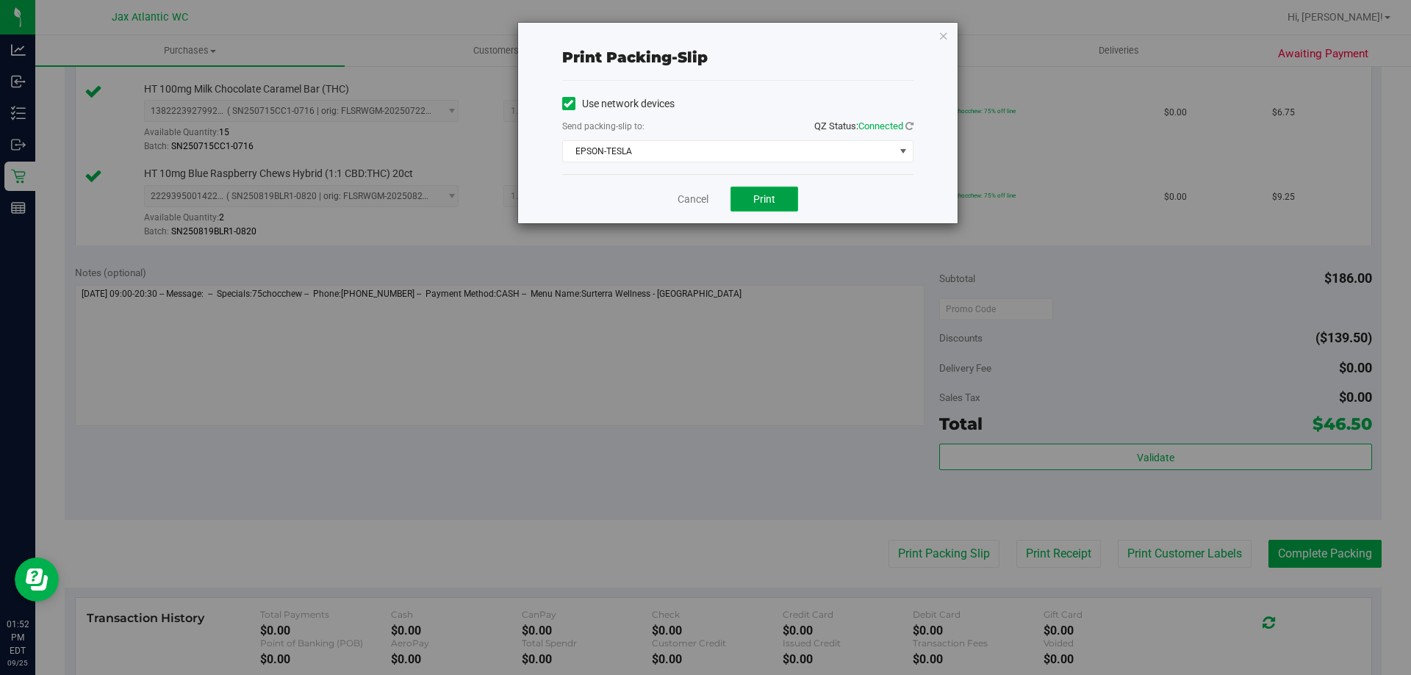
click at [768, 204] on span "Print" at bounding box center [764, 199] width 22 height 12
click at [695, 206] on link "Cancel" at bounding box center [693, 199] width 31 height 15
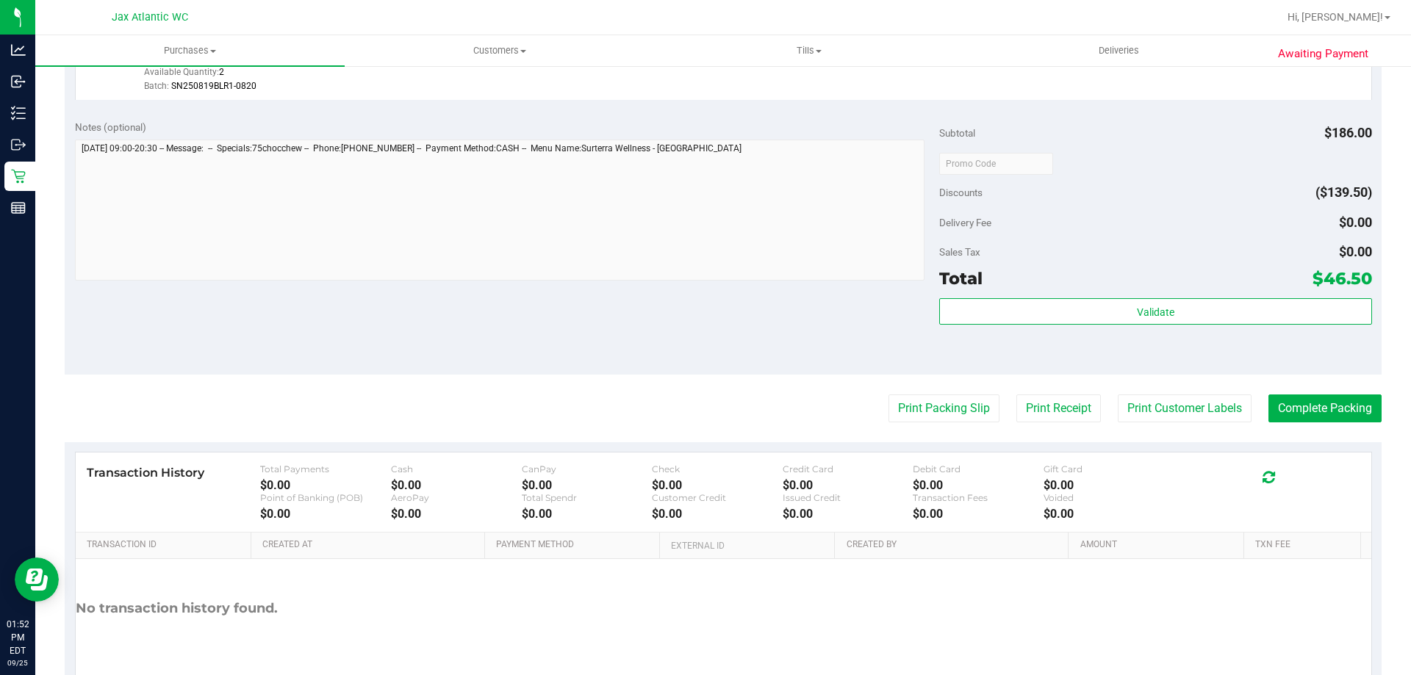
scroll to position [882, 0]
click at [1305, 414] on button "Complete Packing" at bounding box center [1324, 407] width 113 height 28
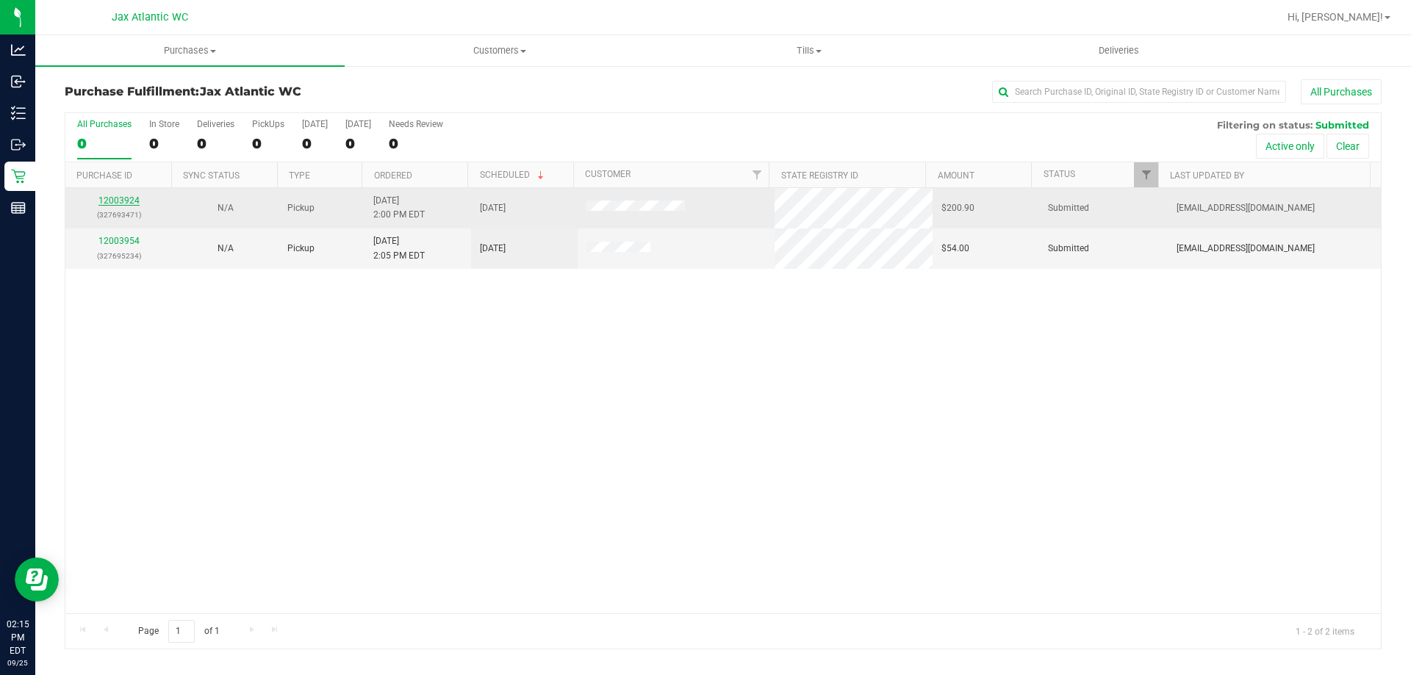
click at [101, 204] on link "12003924" at bounding box center [118, 200] width 41 height 10
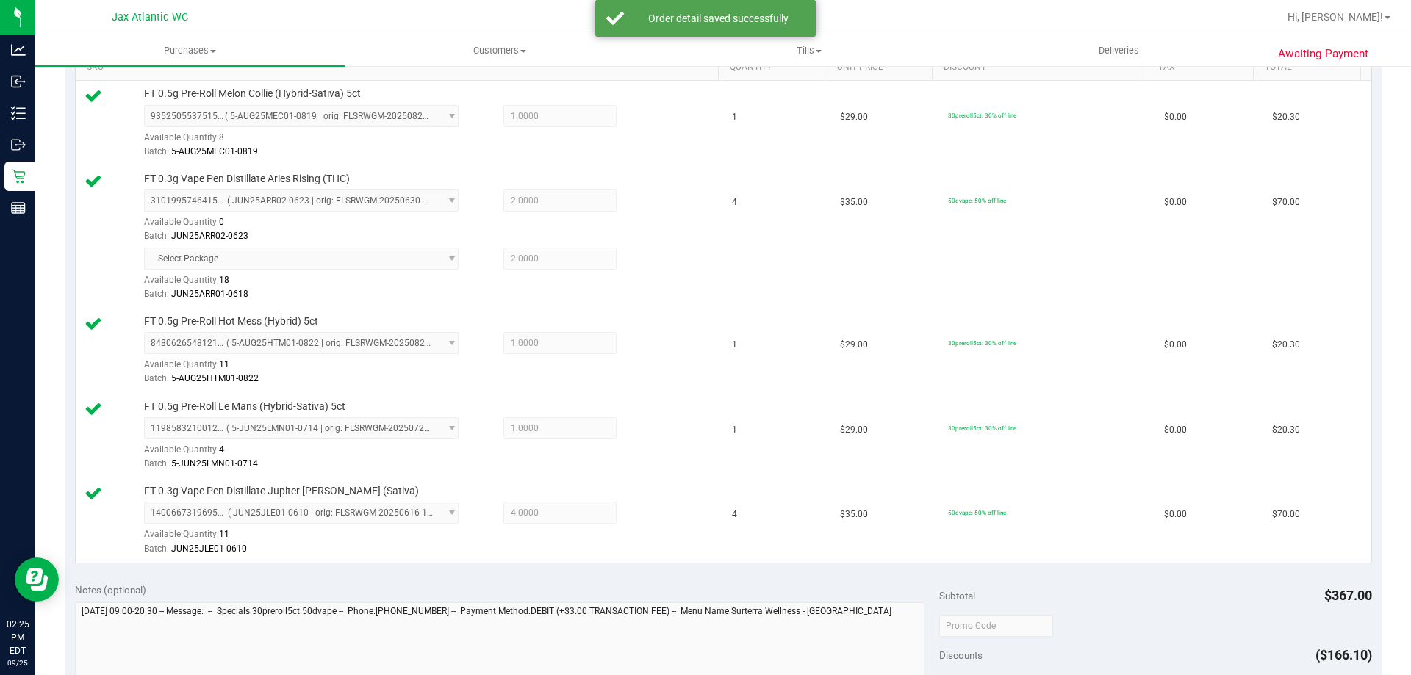
scroll to position [882, 0]
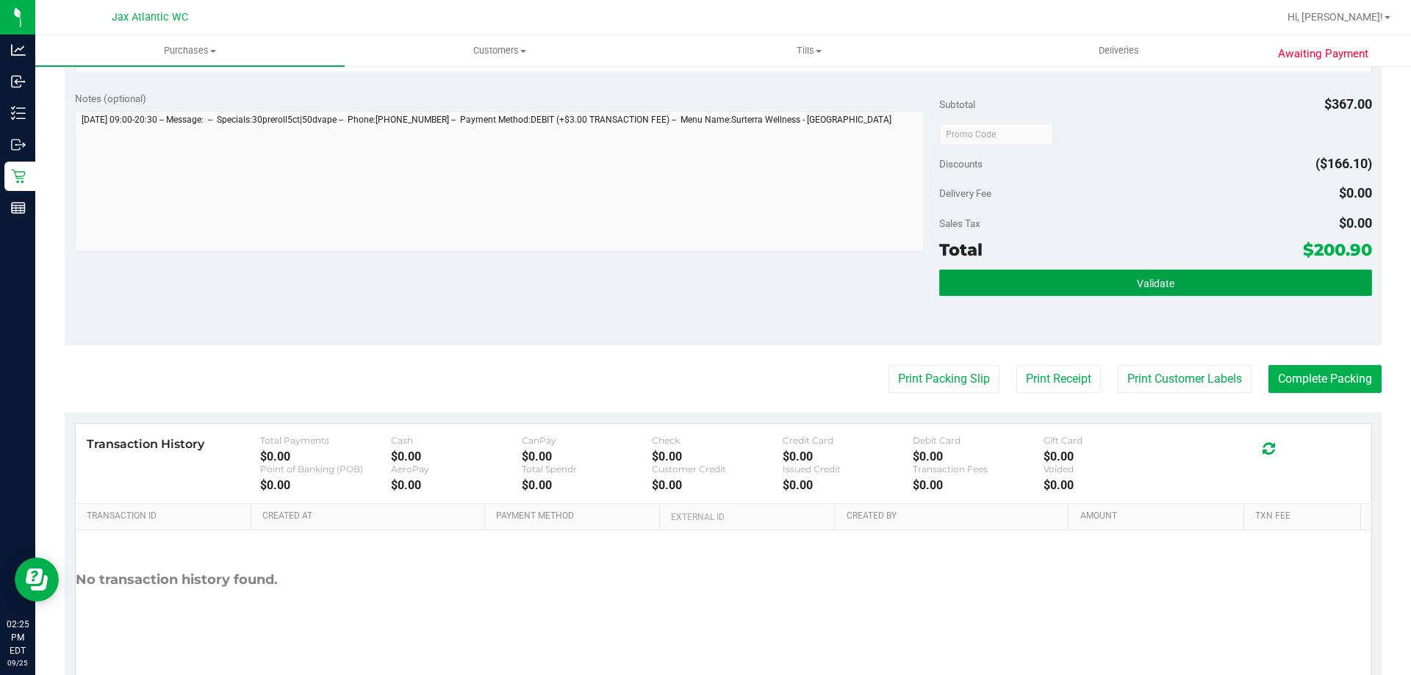
click at [1081, 284] on button "Validate" at bounding box center [1155, 283] width 432 height 26
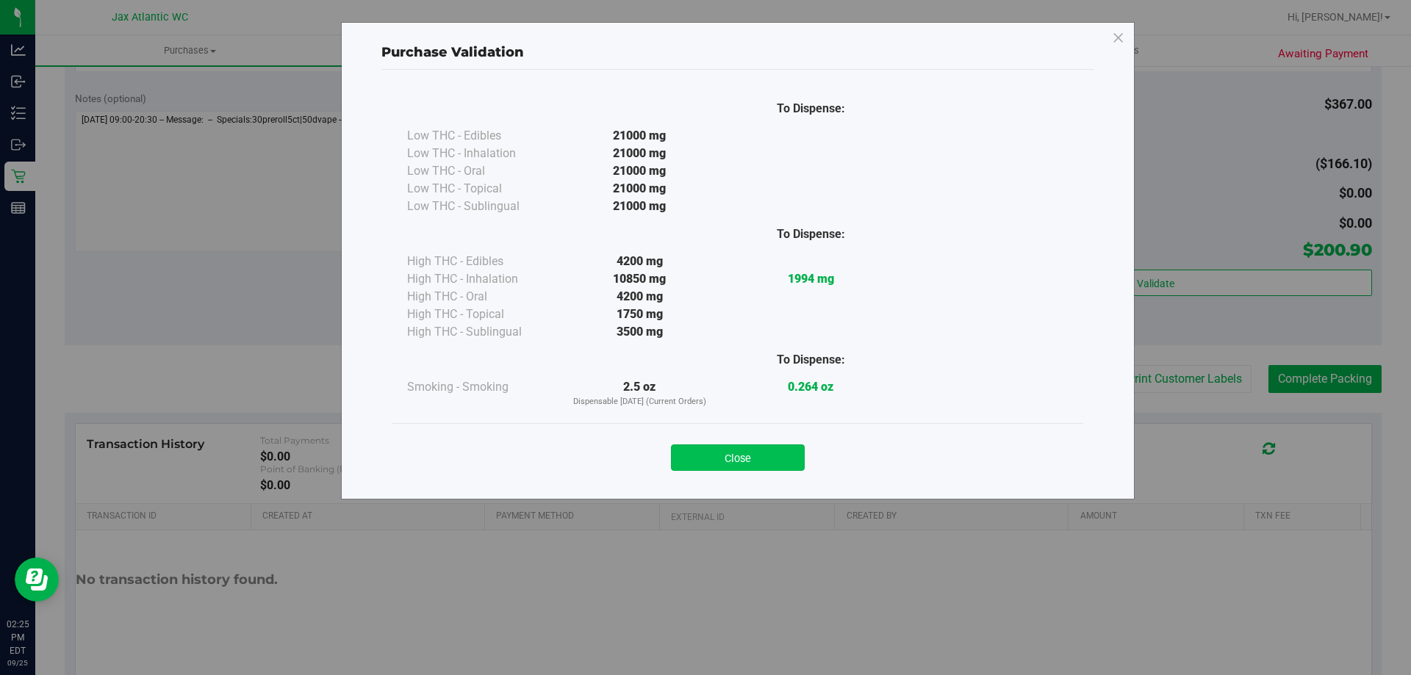
click at [750, 444] on div "Close" at bounding box center [737, 453] width 669 height 37
drag, startPoint x: 751, startPoint y: 450, endPoint x: 777, endPoint y: 442, distance: 27.0
click at [752, 450] on button "Close" at bounding box center [738, 458] width 134 height 26
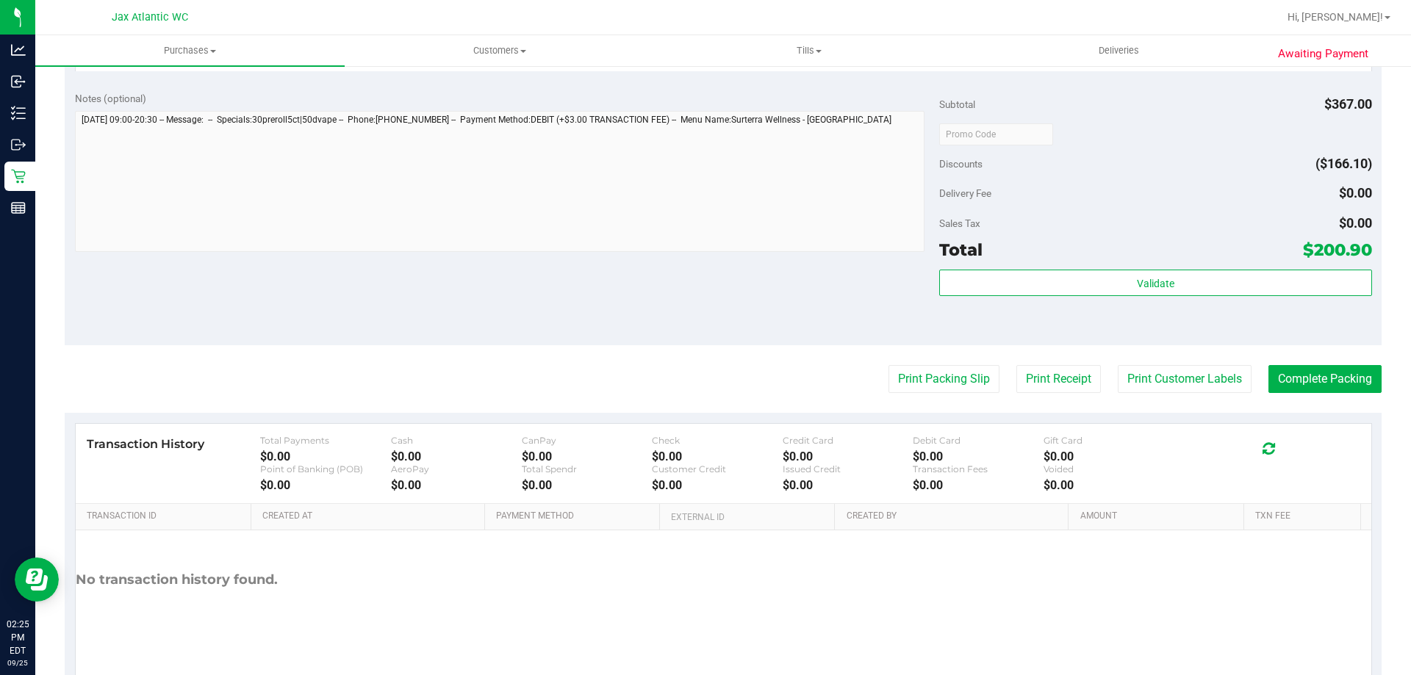
click at [961, 370] on button "Print Packing Slip" at bounding box center [944, 379] width 111 height 28
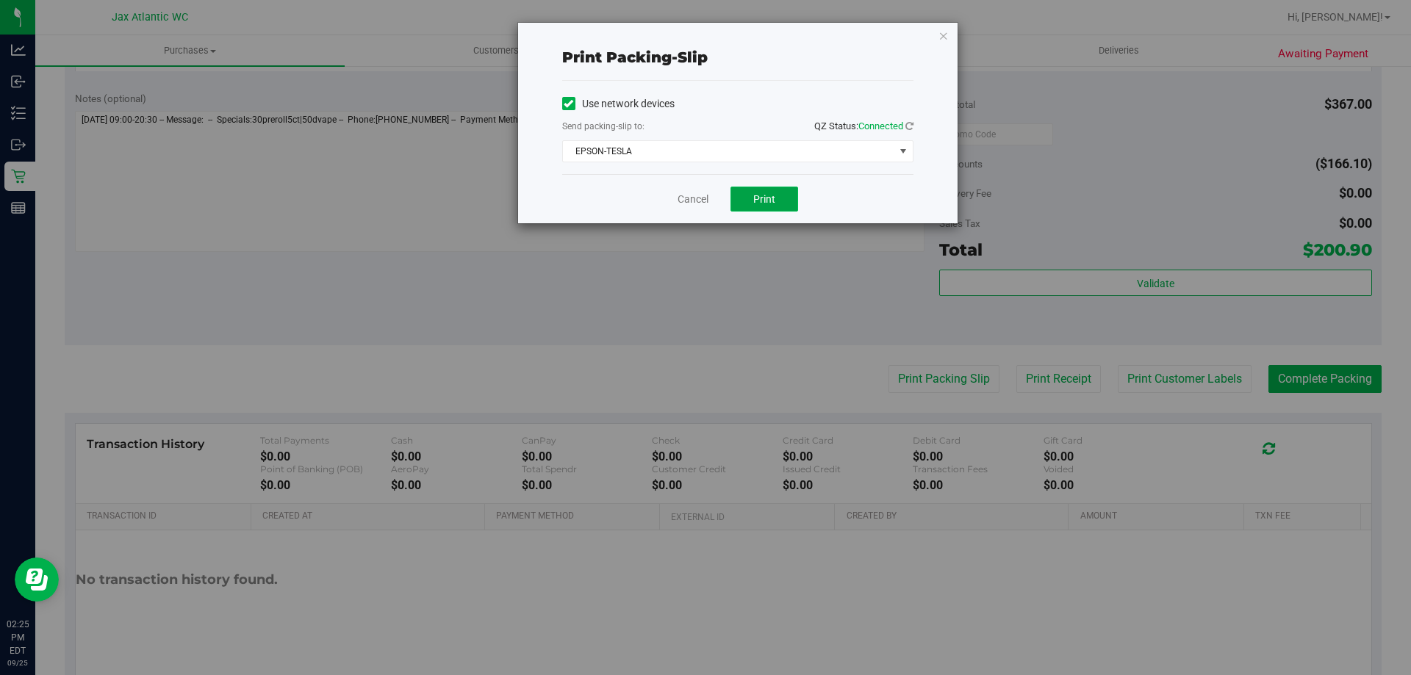
click at [775, 201] on button "Print" at bounding box center [765, 199] width 68 height 25
click at [696, 198] on link "Cancel" at bounding box center [693, 199] width 31 height 15
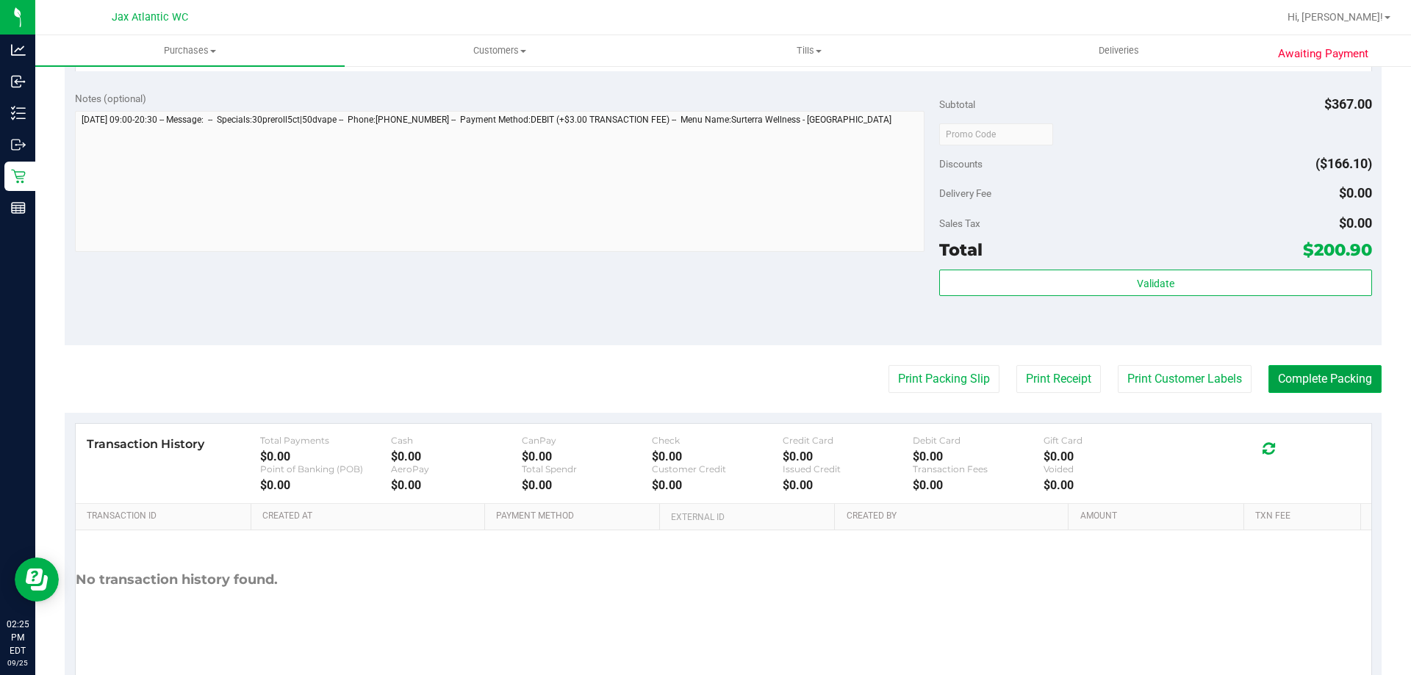
click at [1273, 385] on button "Complete Packing" at bounding box center [1324, 379] width 113 height 28
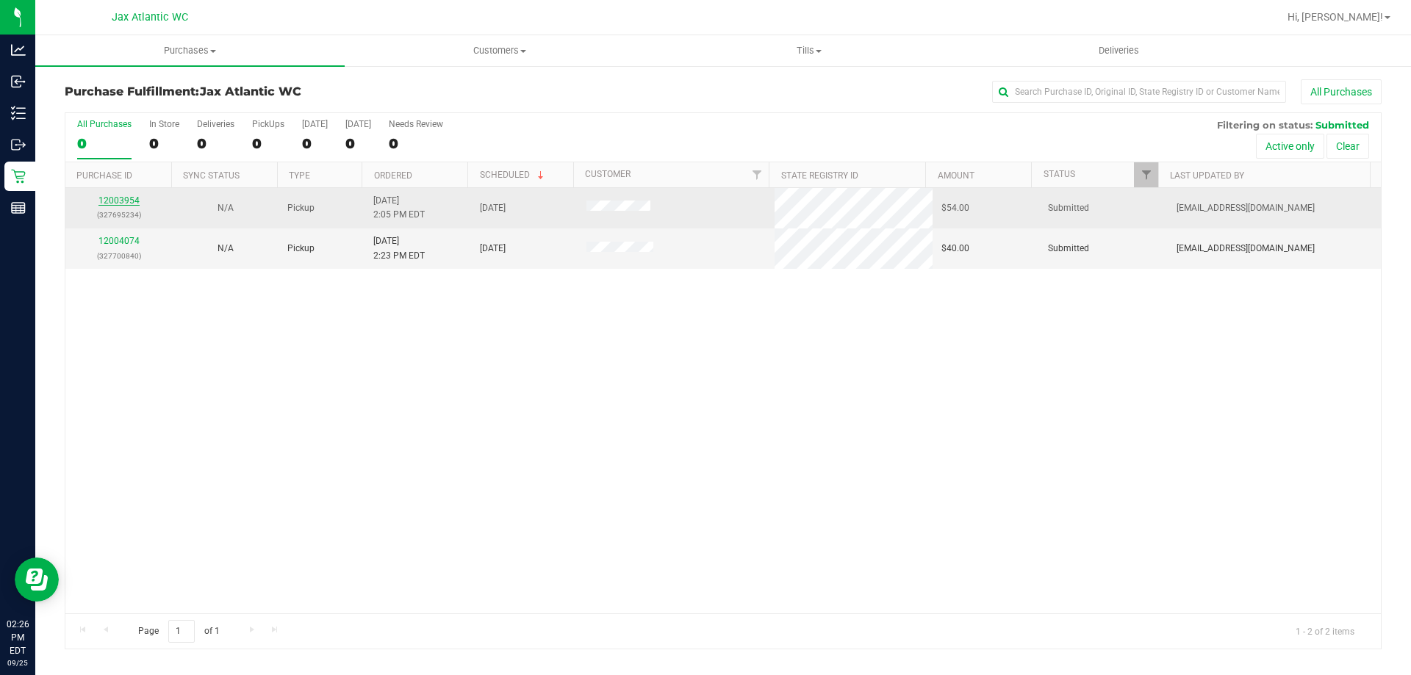
click at [113, 201] on link "12003954" at bounding box center [118, 200] width 41 height 10
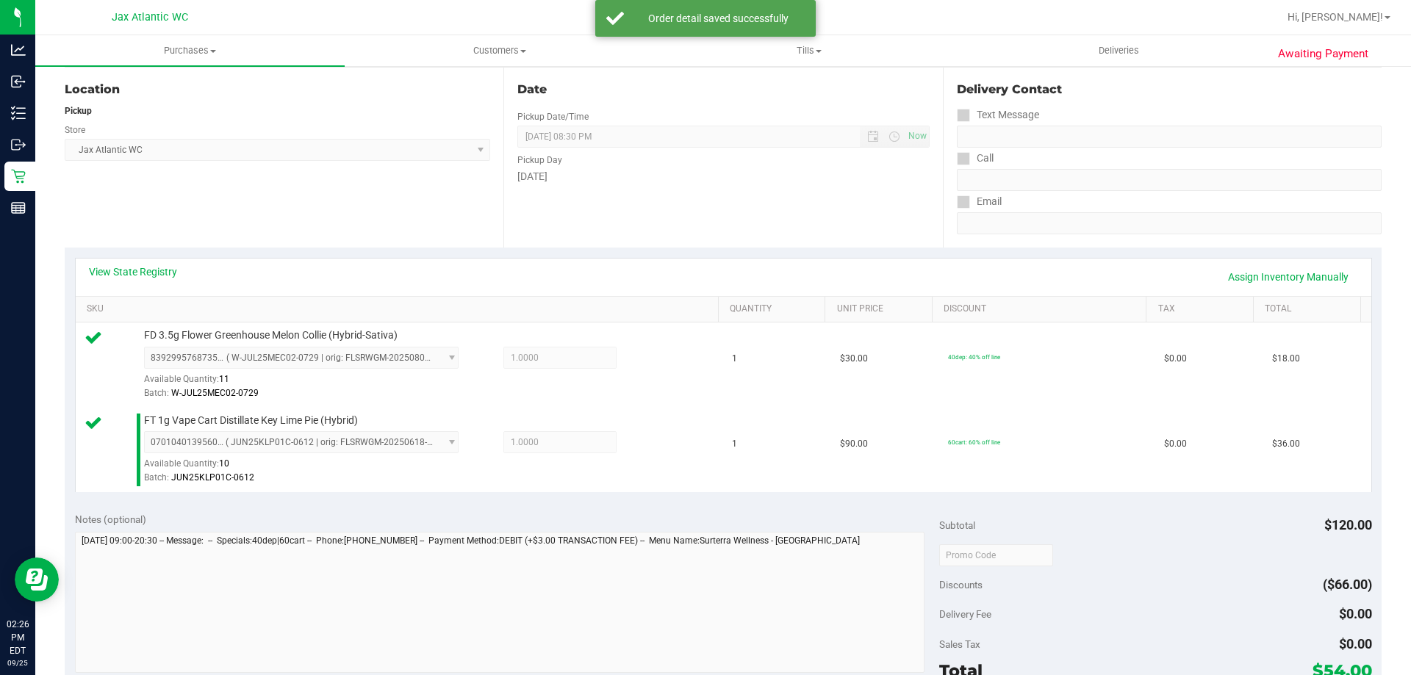
scroll to position [294, 0]
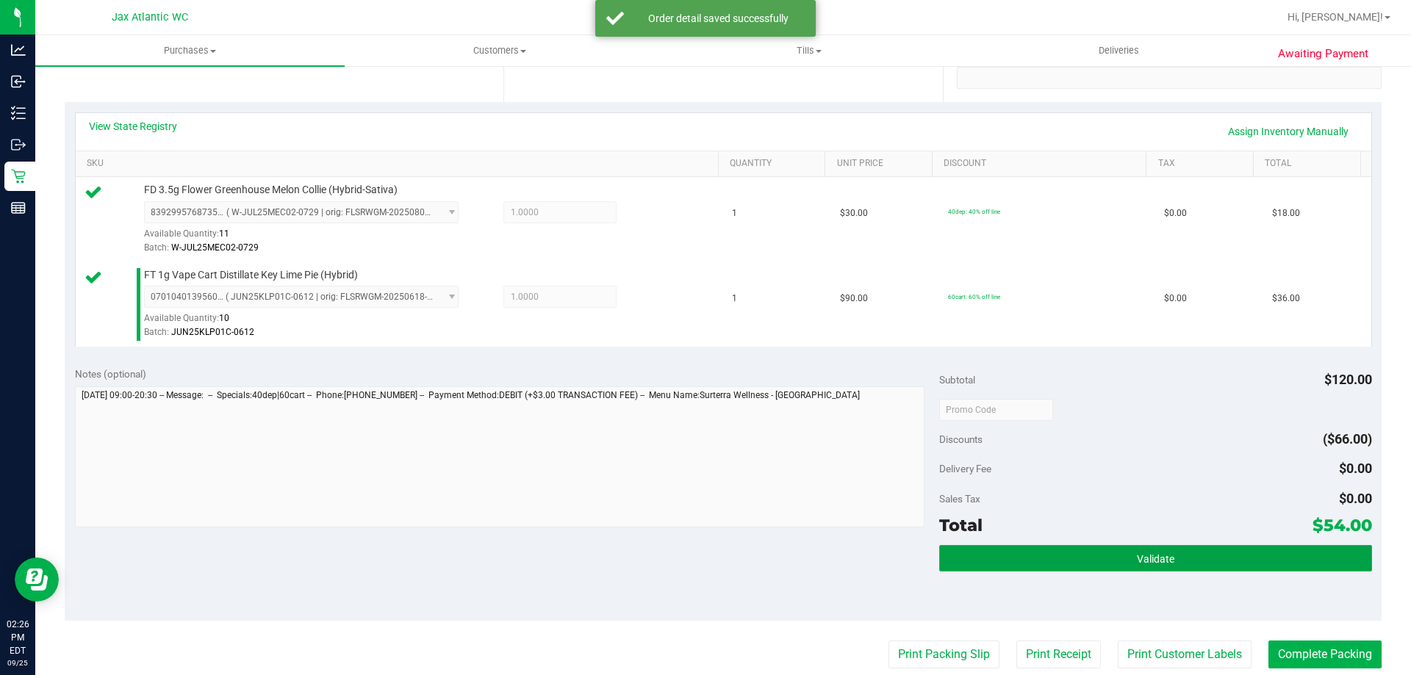
click at [1194, 561] on button "Validate" at bounding box center [1155, 558] width 432 height 26
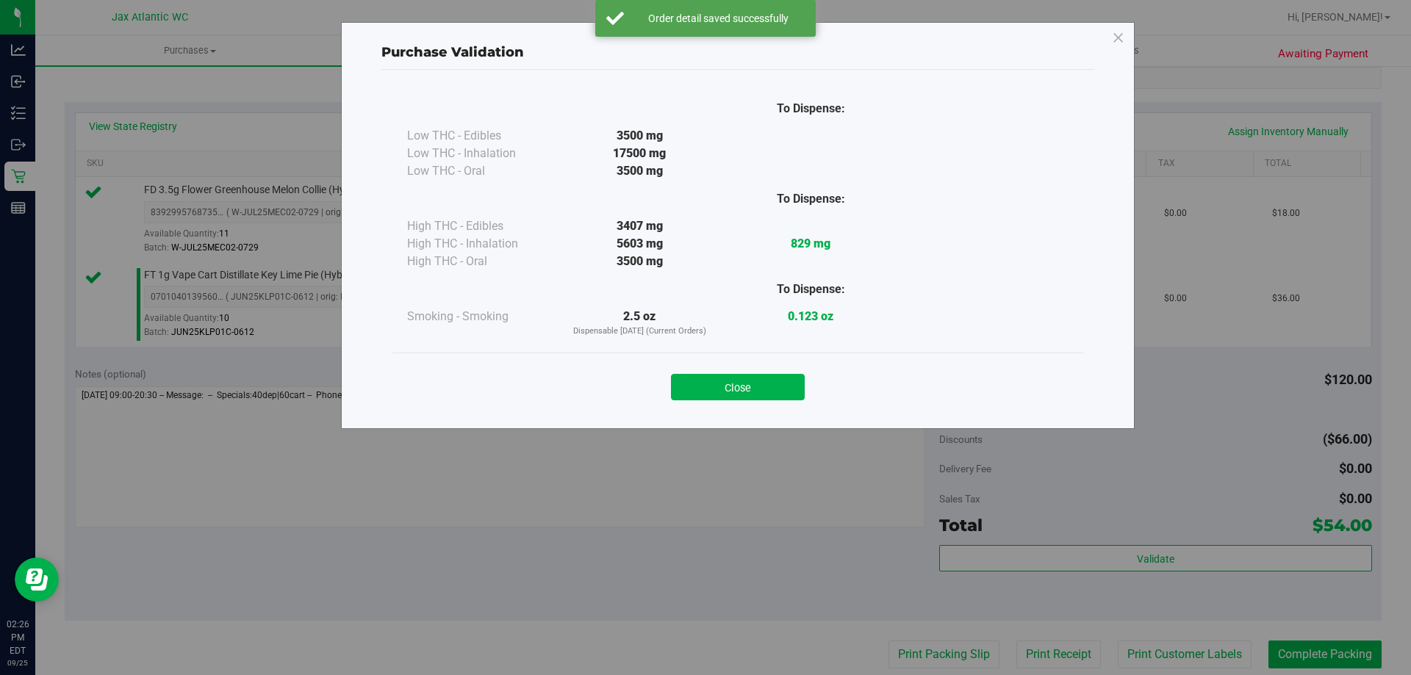
click at [751, 370] on div "Close" at bounding box center [737, 383] width 669 height 37
click at [757, 378] on button "Close" at bounding box center [738, 387] width 134 height 26
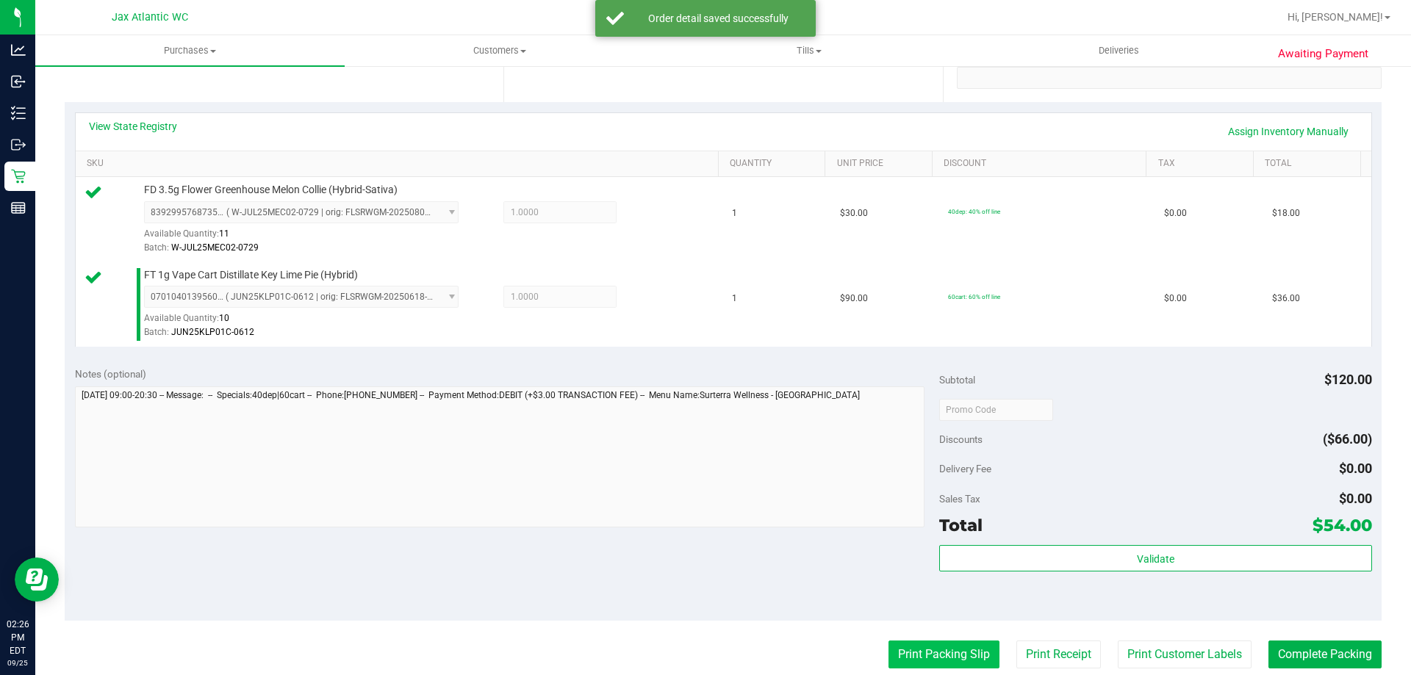
click at [935, 658] on button "Print Packing Slip" at bounding box center [944, 655] width 111 height 28
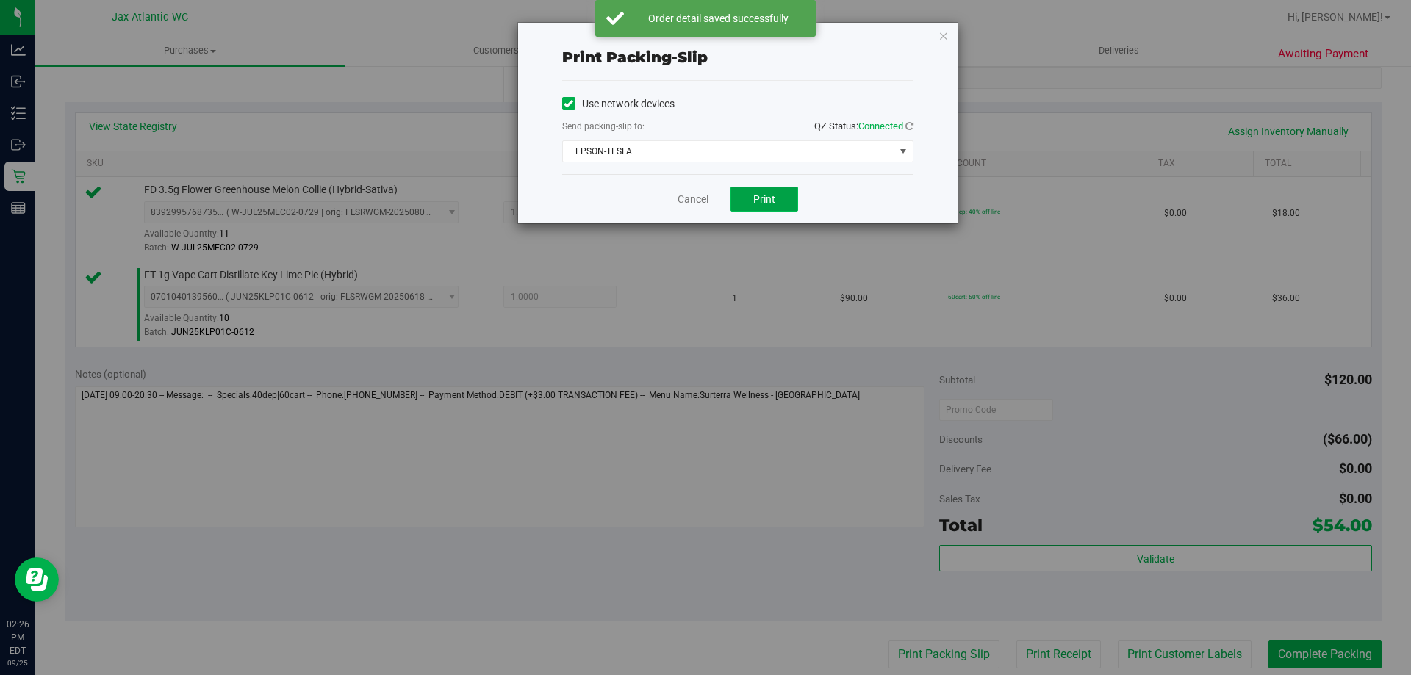
click at [760, 207] on button "Print" at bounding box center [765, 199] width 68 height 25
click at [697, 204] on link "Cancel" at bounding box center [693, 199] width 31 height 15
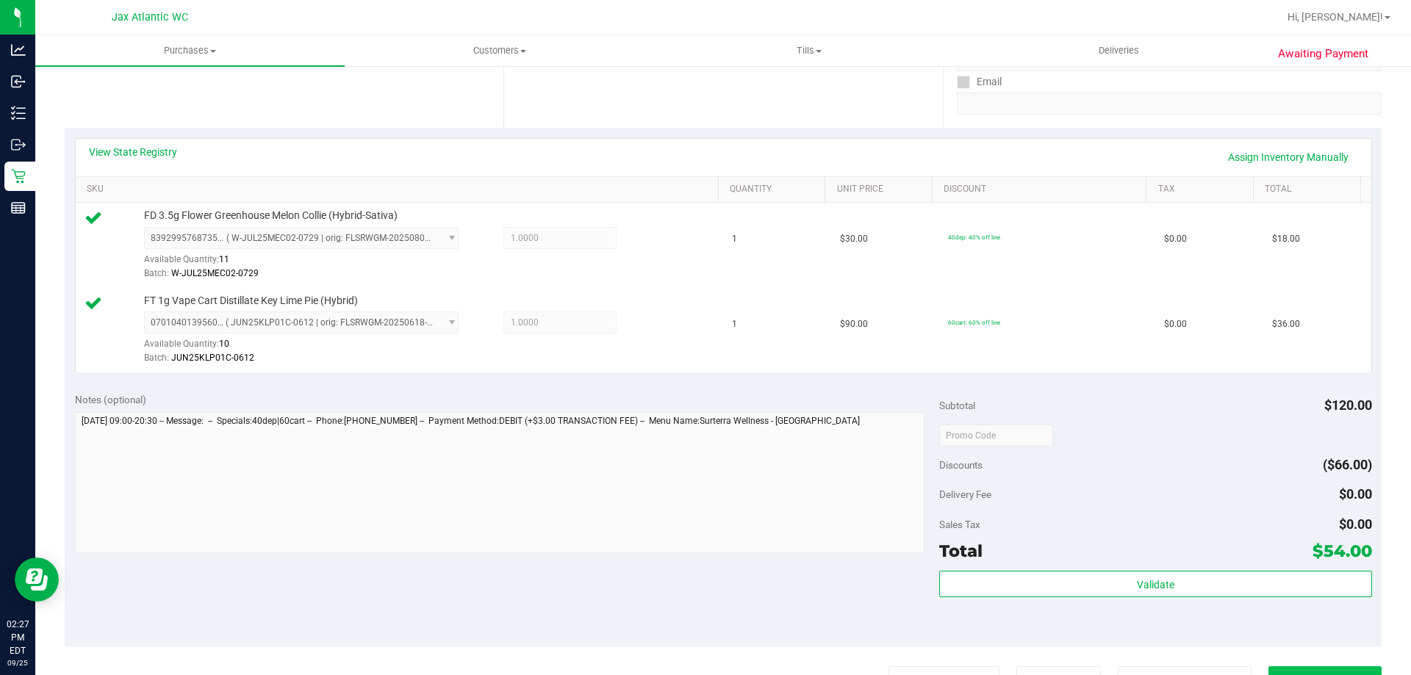
scroll to position [367, 0]
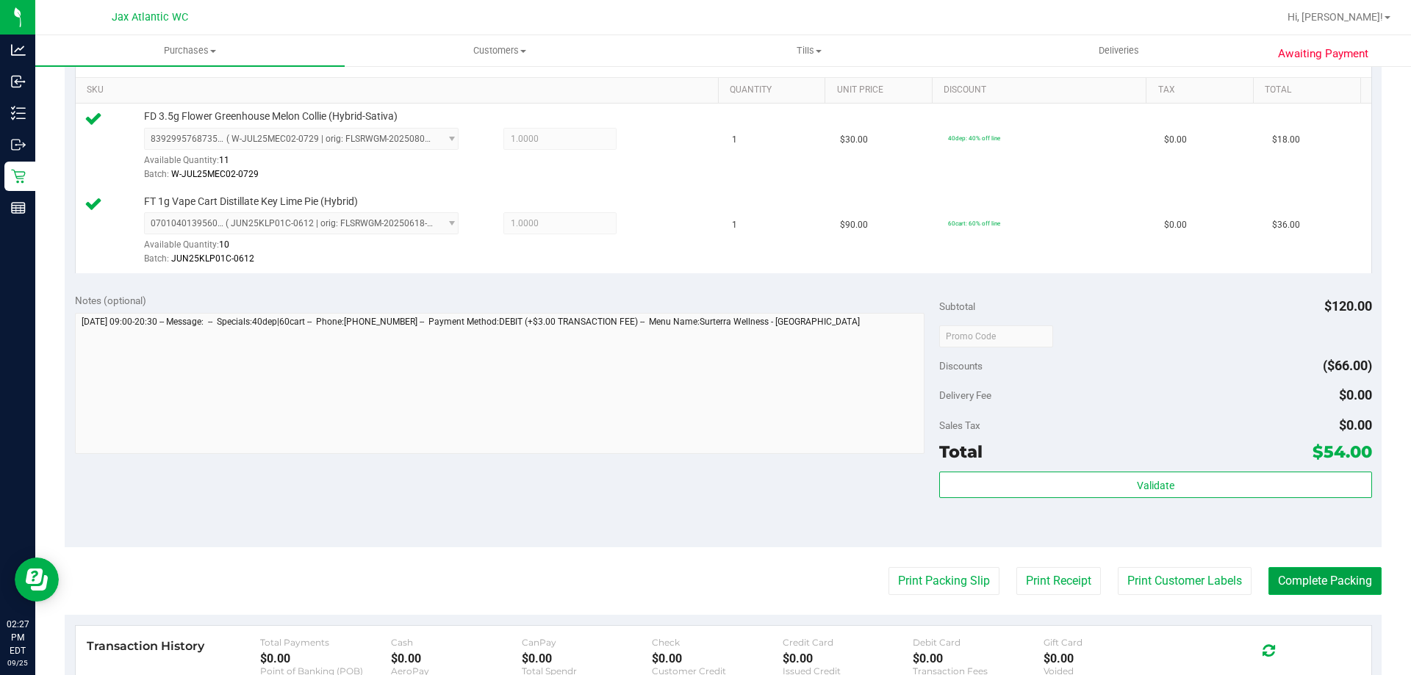
click at [1298, 578] on button "Complete Packing" at bounding box center [1324, 581] width 113 height 28
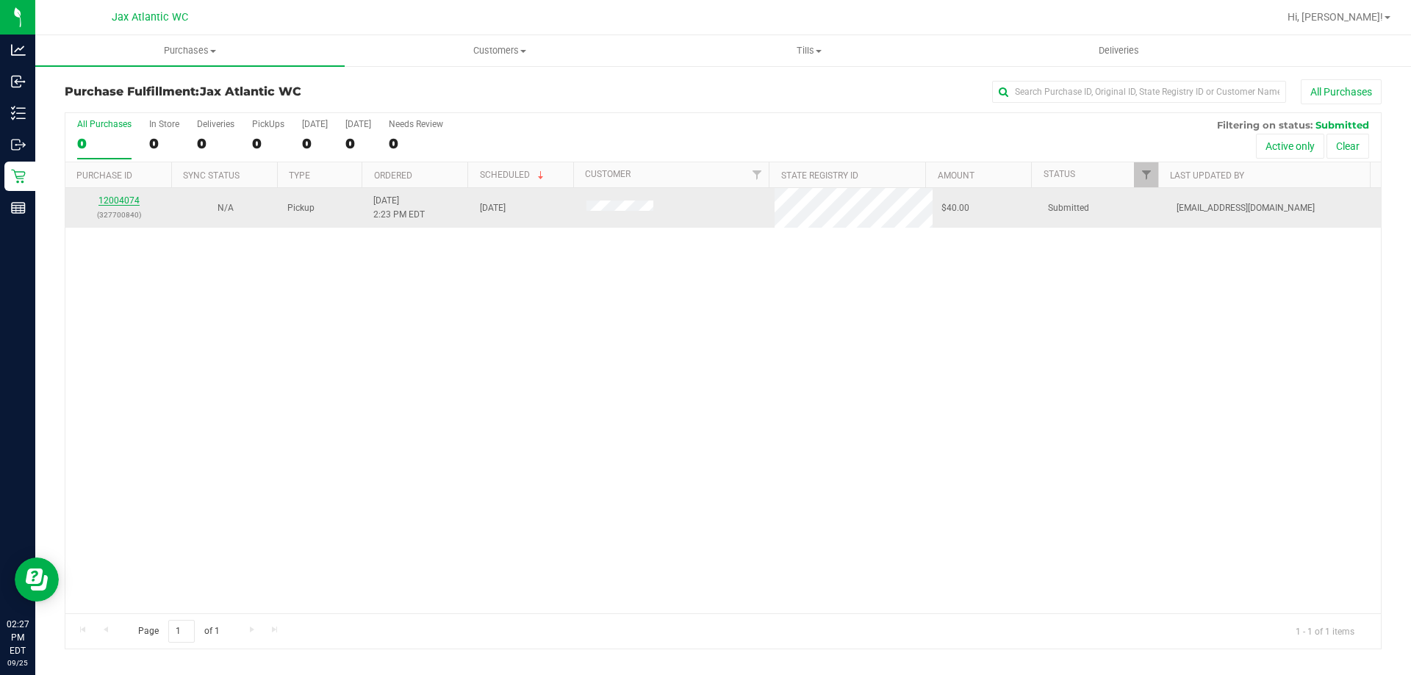
click at [121, 201] on link "12004074" at bounding box center [118, 200] width 41 height 10
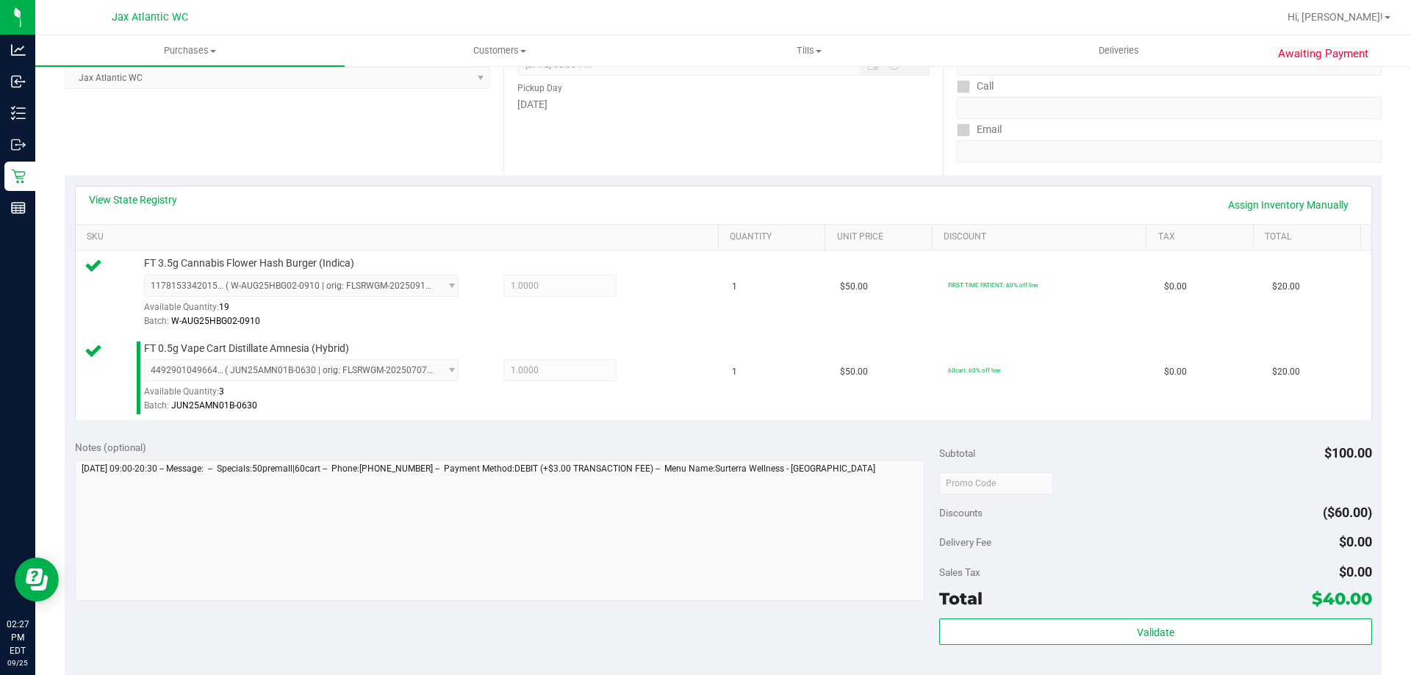
scroll to position [514, 0]
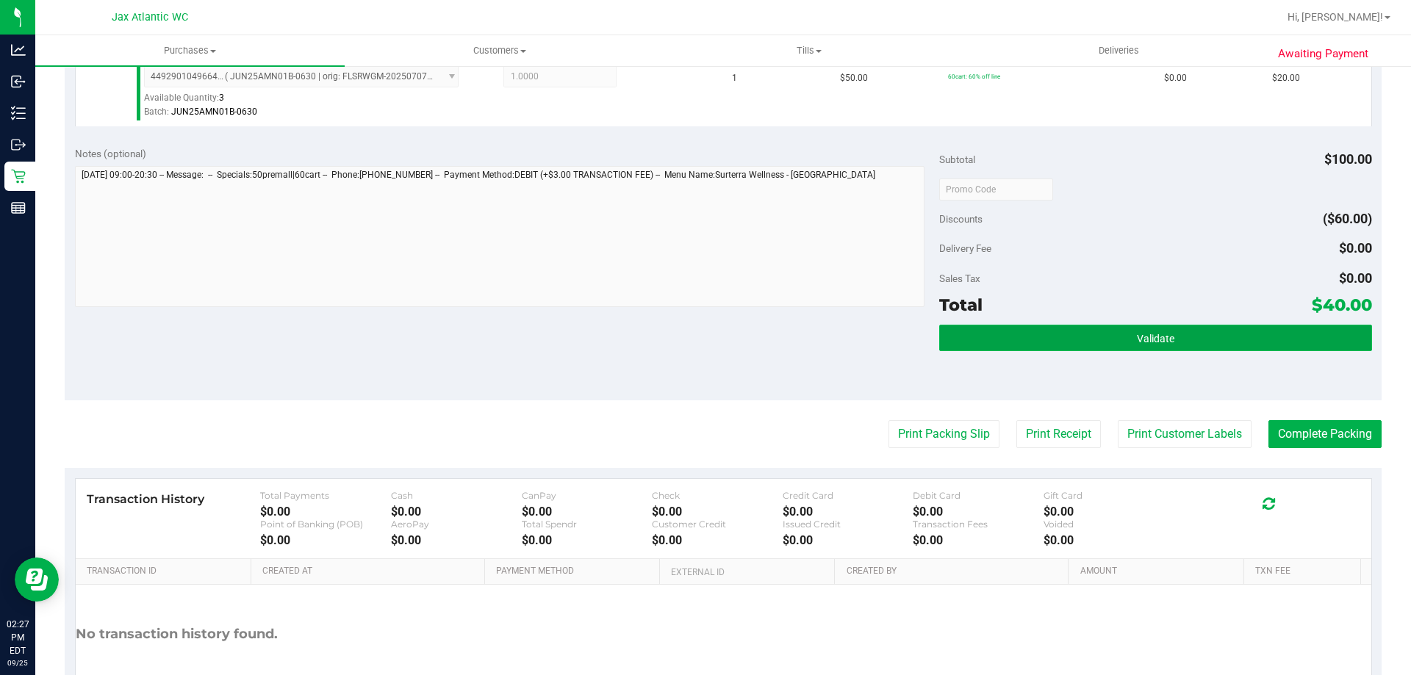
click at [1091, 326] on button "Validate" at bounding box center [1155, 338] width 432 height 26
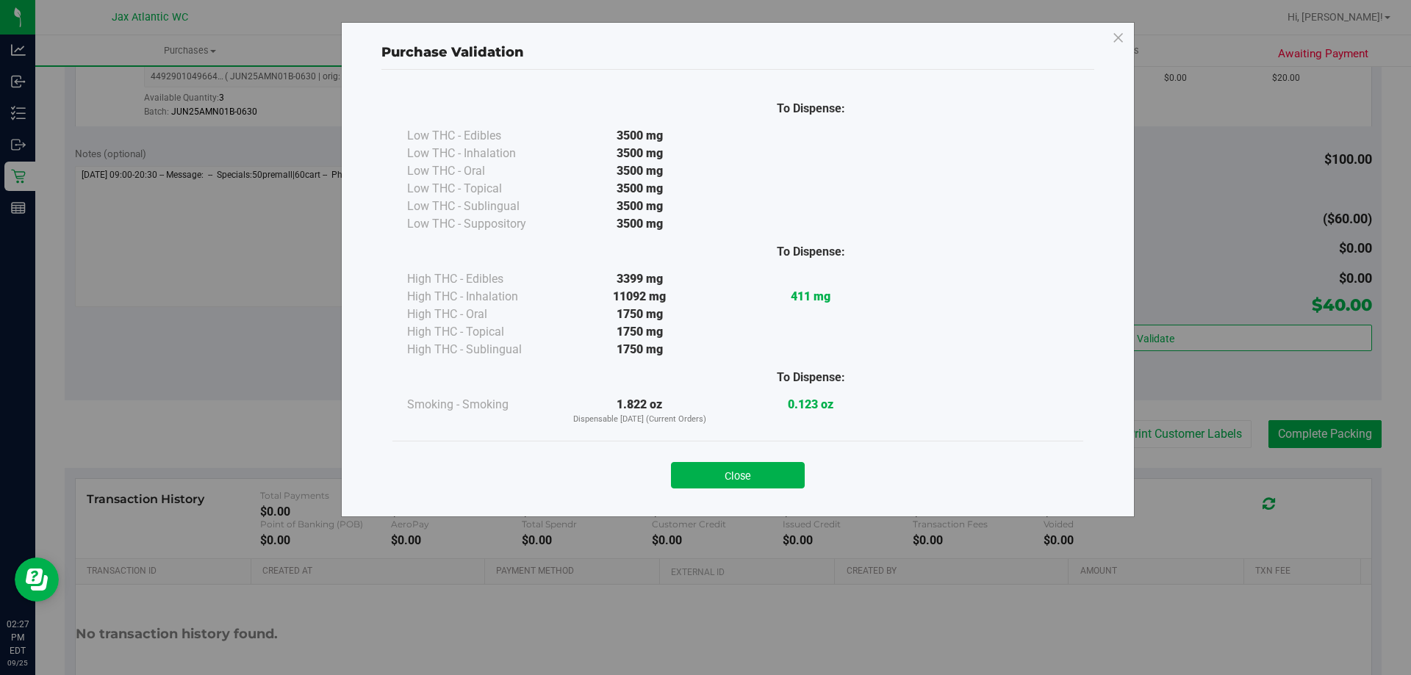
click at [785, 467] on button "Close" at bounding box center [738, 475] width 134 height 26
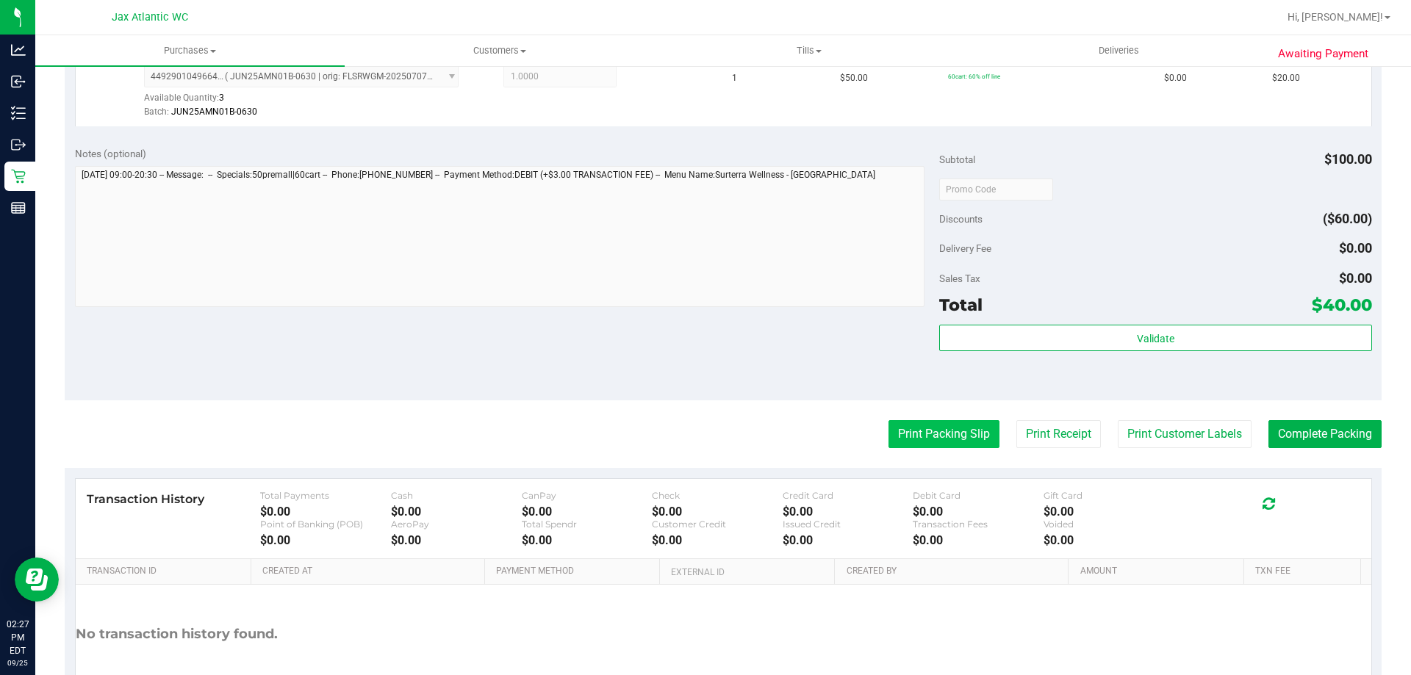
click at [902, 442] on button "Print Packing Slip" at bounding box center [944, 434] width 111 height 28
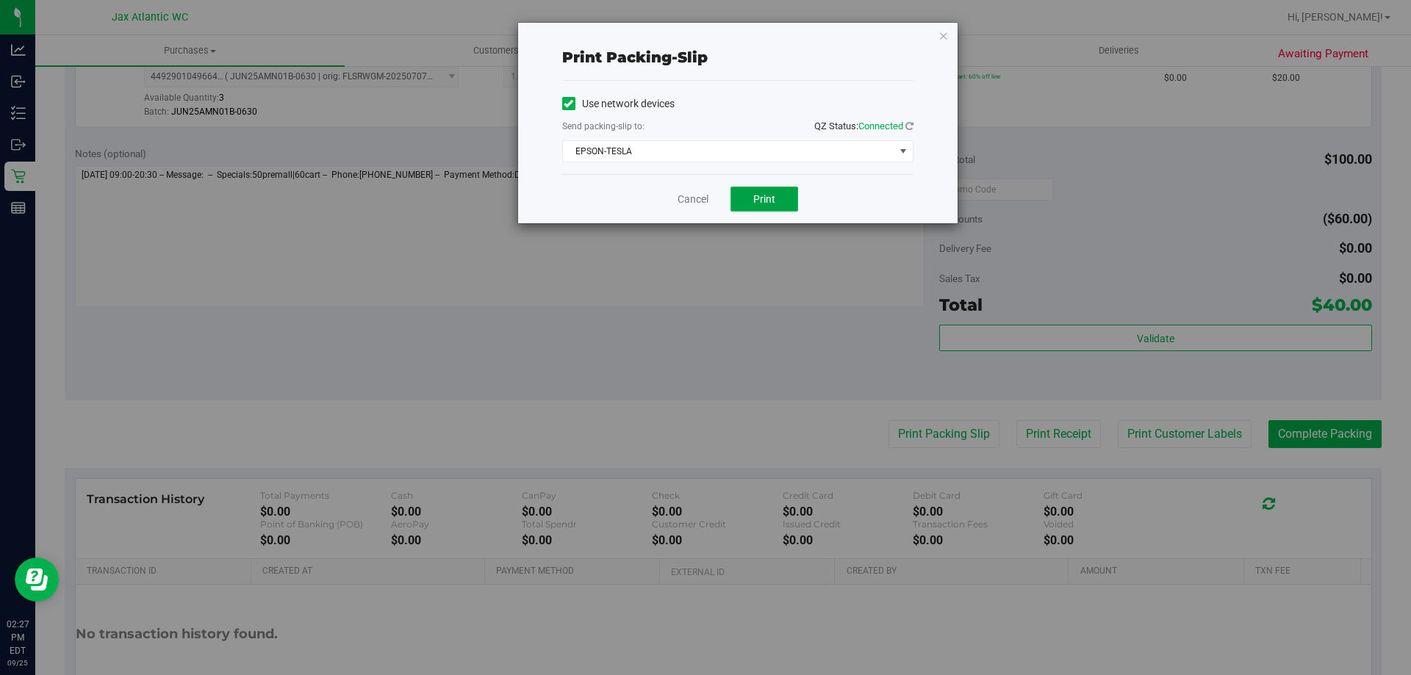
click at [778, 202] on button "Print" at bounding box center [765, 199] width 68 height 25
click at [703, 204] on link "Cancel" at bounding box center [693, 199] width 31 height 15
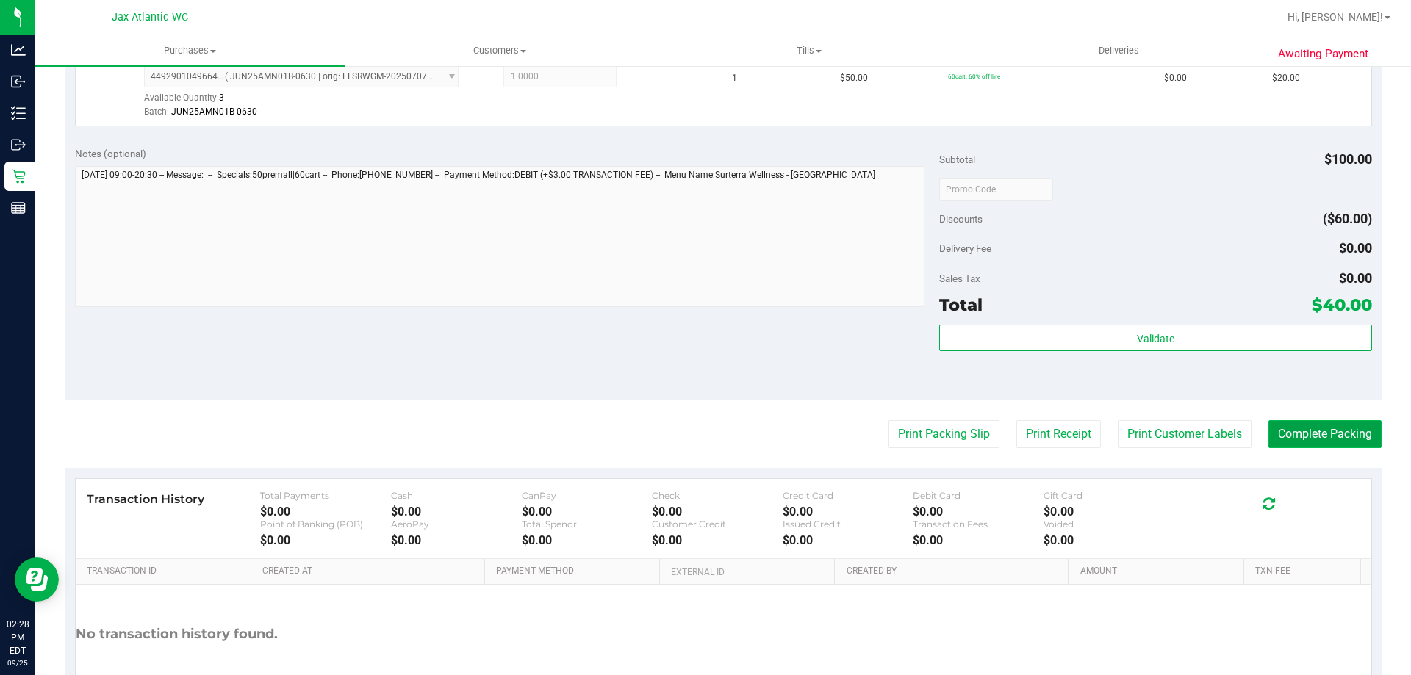
click at [1311, 445] on button "Complete Packing" at bounding box center [1324, 434] width 113 height 28
